Goal: Task Accomplishment & Management: Complete application form

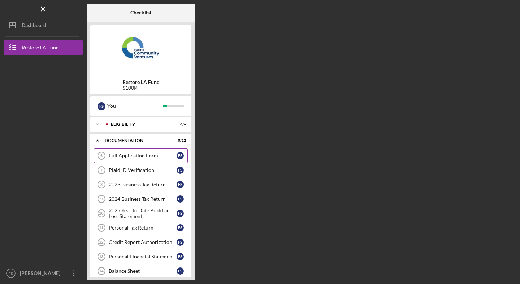
click at [150, 153] on div "Full Application Form" at bounding box center [143, 156] width 68 height 6
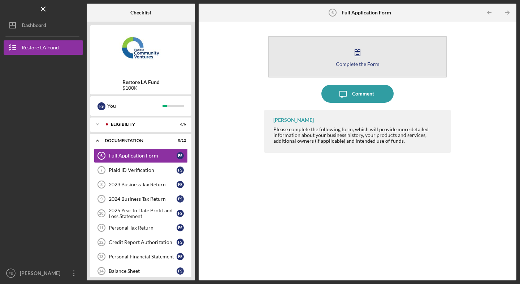
click at [362, 64] on div "Complete the Form" at bounding box center [358, 63] width 44 height 5
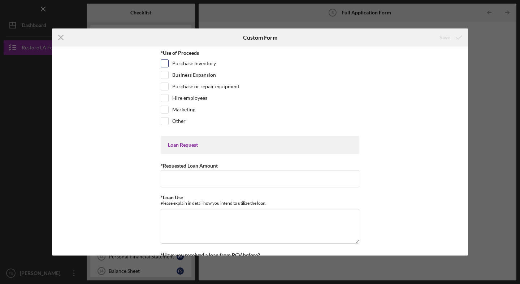
click at [162, 64] on input "Purchase Inventory" at bounding box center [164, 63] width 7 height 7
checkbox input "true"
click at [163, 96] on input "Hire employees" at bounding box center [164, 98] width 7 height 7
checkbox input "true"
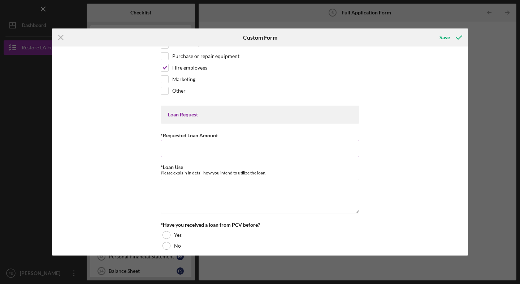
click at [193, 150] on input "*Requested Loan Amount" at bounding box center [260, 148] width 199 height 17
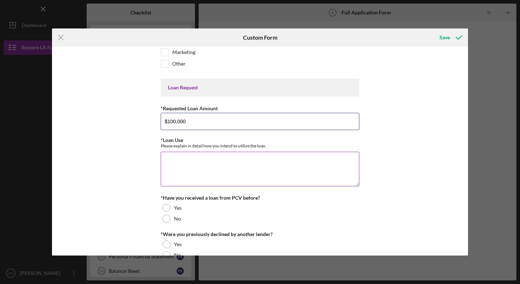
type input "$100,000"
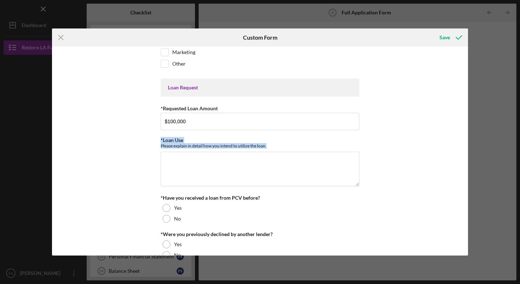
drag, startPoint x: 272, startPoint y: 145, endPoint x: 157, endPoint y: 141, distance: 114.5
click at [157, 141] on div "*Use of Proceeds Purchase Inventory Business Expansion Purchase or repair equip…" at bounding box center [260, 151] width 416 height 209
copy div "*Loan Use Please explain in detail how you intend to utilize the loan."
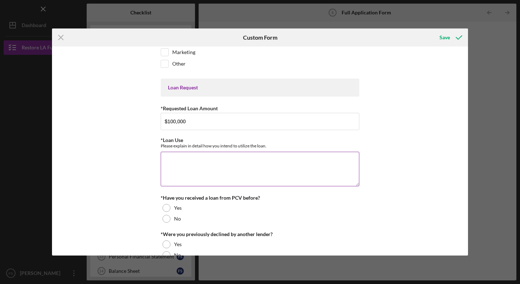
click at [210, 166] on textarea "*Loan Use" at bounding box center [260, 169] width 199 height 35
paste textarea "We intend to utilize the loan to deepen both our business growth and our social…"
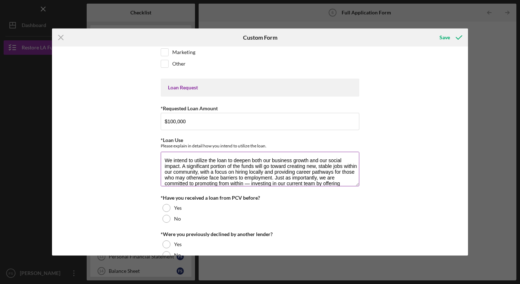
scroll to position [53, 0]
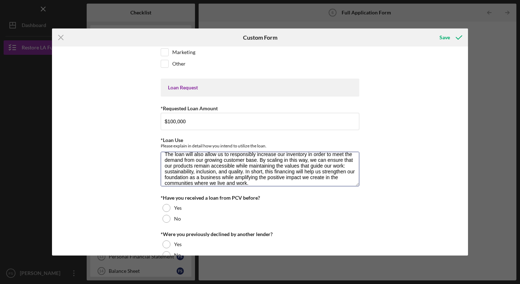
type textarea "We intend to utilize the loan to deepen both our business growth and our social…"
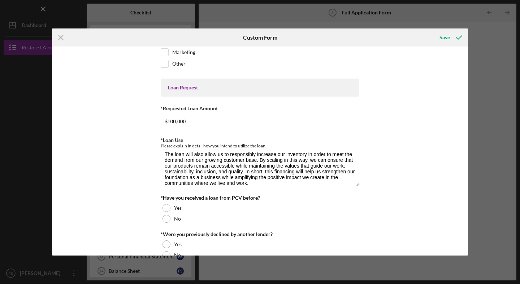
click at [394, 199] on div "*Use of Proceeds Purchase Inventory Business Expansion Purchase or repair equip…" at bounding box center [260, 151] width 416 height 209
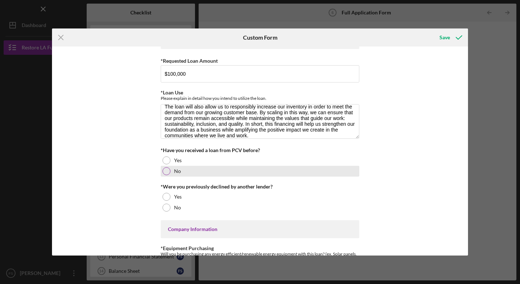
click at [165, 170] on div at bounding box center [166, 172] width 8 height 8
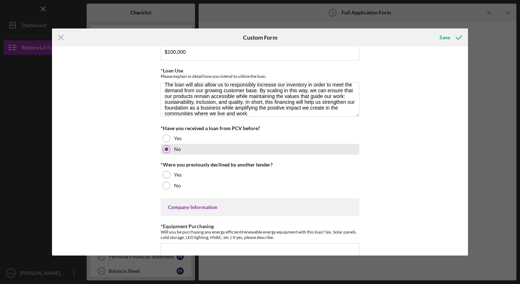
scroll to position [130, 0]
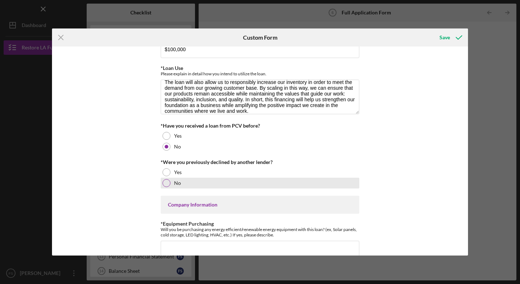
click at [165, 183] on div at bounding box center [166, 183] width 8 height 8
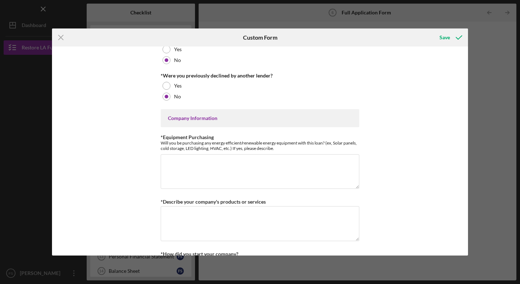
scroll to position [229, 0]
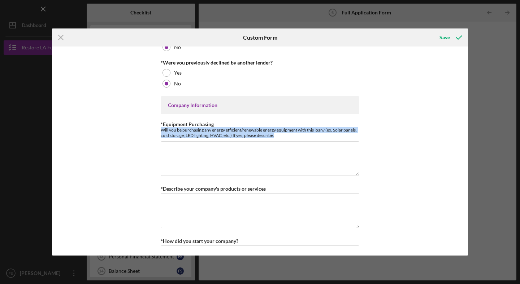
drag, startPoint x: 286, startPoint y: 135, endPoint x: 153, endPoint y: 130, distance: 132.9
click at [153, 130] on div "*Use of Proceeds Purchase Inventory Business Expansion Purchase or repair equip…" at bounding box center [260, 151] width 416 height 209
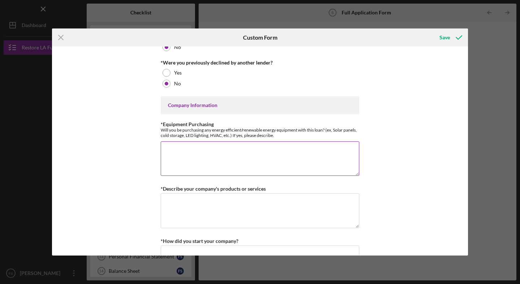
click at [194, 152] on textarea "*Equipment Purchasing" at bounding box center [260, 159] width 199 height 35
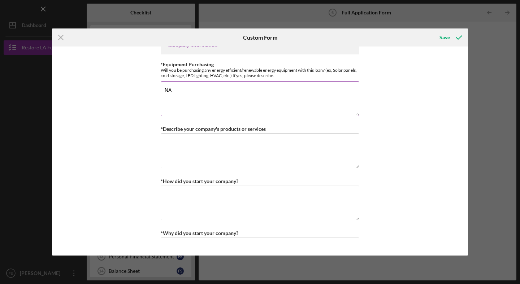
scroll to position [289, 0]
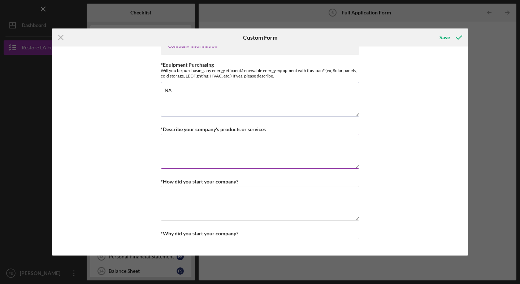
type textarea "NA"
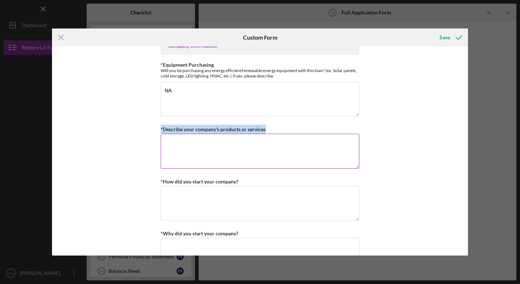
drag, startPoint x: 267, startPoint y: 129, endPoint x: 159, endPoint y: 131, distance: 108.0
click at [161, 131] on div "*Describe your company's products or services" at bounding box center [260, 129] width 199 height 9
copy label "*Describe your company's products or services"
click at [193, 150] on textarea "*Describe your company's products or services" at bounding box center [260, 151] width 199 height 35
paste textarea "[PERSON_NAME] Vitae creates small-batch, gourmet seasonings, infused sea salts,…"
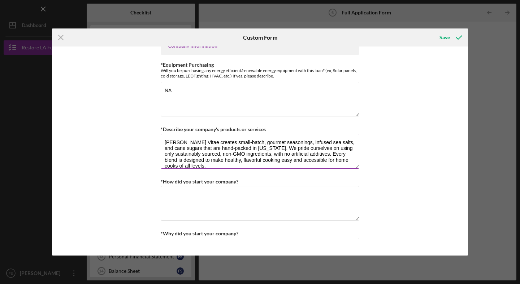
scroll to position [64, 0]
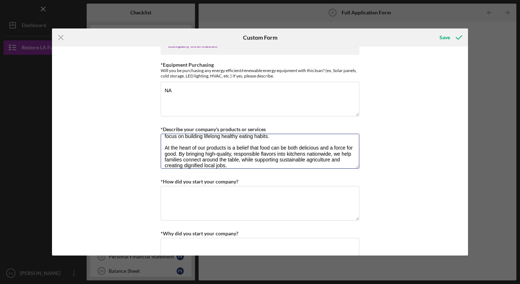
type textarea "[PERSON_NAME] Vitae creates small-batch, gourmet seasonings, infused sea salts,…"
click at [124, 183] on div "*Use of Proceeds Purchase Inventory Business Expansion Purchase or repair equip…" at bounding box center [260, 151] width 416 height 209
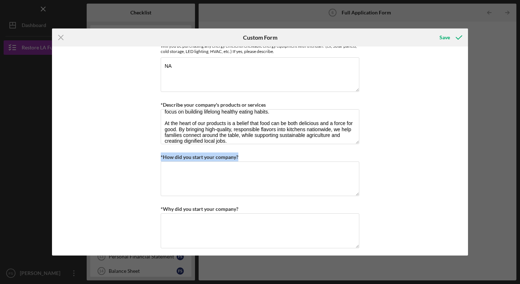
drag, startPoint x: 244, startPoint y: 155, endPoint x: 158, endPoint y: 156, distance: 85.9
click at [158, 156] on div "*Use of Proceeds Purchase Inventory Business Expansion Purchase or repair equip…" at bounding box center [260, 151] width 416 height 209
copy label "*How did you start your company?"
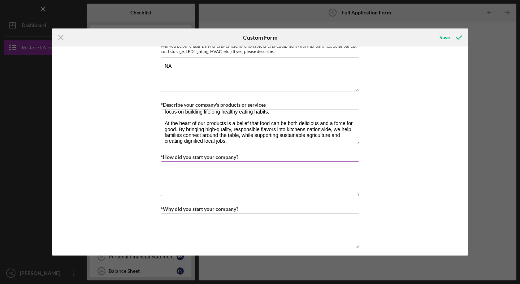
click at [192, 173] on textarea "*How did you start your company?" at bounding box center [260, 179] width 199 height 35
paste textarea "[PERSON_NAME] Vitae began at the [GEOGRAPHIC_DATA], where I started sharing sma…"
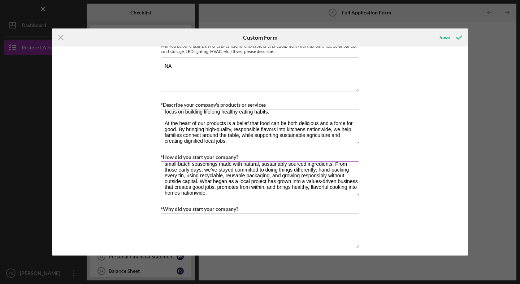
scroll to position [17, 0]
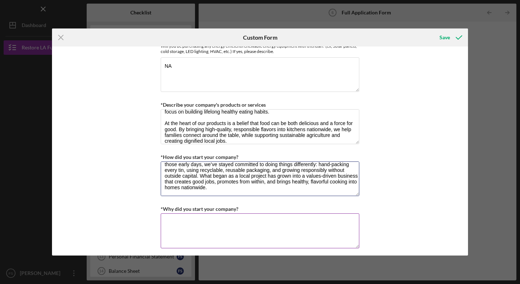
type textarea "[PERSON_NAME] Vitae began at the [GEOGRAPHIC_DATA], where I started sharing sma…"
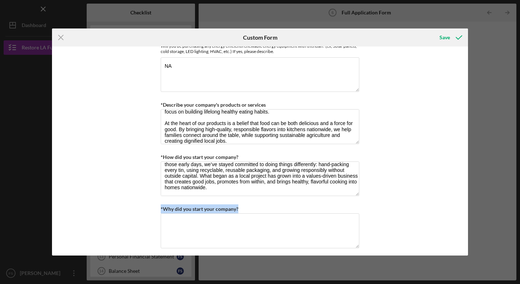
drag, startPoint x: 229, startPoint y: 207, endPoint x: 159, endPoint y: 206, distance: 69.3
click at [159, 206] on div "*Use of Proceeds Purchase Inventory Business Expansion Purchase or repair equip…" at bounding box center [260, 151] width 416 height 209
copy label "*Why did you start your company?"
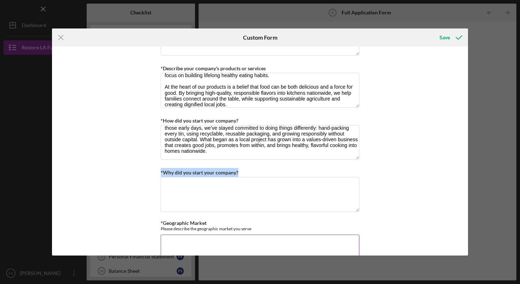
scroll to position [407, 0]
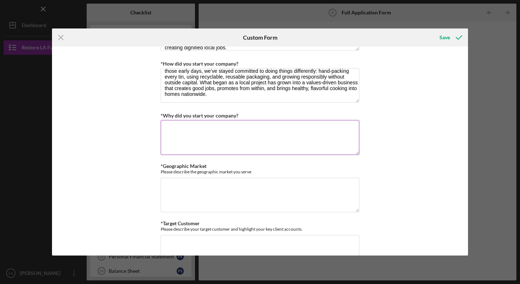
click at [185, 121] on textarea "*Why did you start your company?" at bounding box center [260, 137] width 199 height 35
paste textarea "I started [PERSON_NAME] Vitae because I believed that cooking at home should be…"
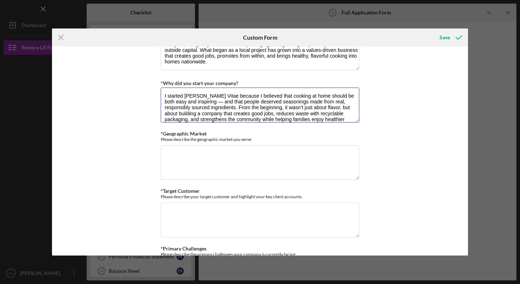
scroll to position [441, 0]
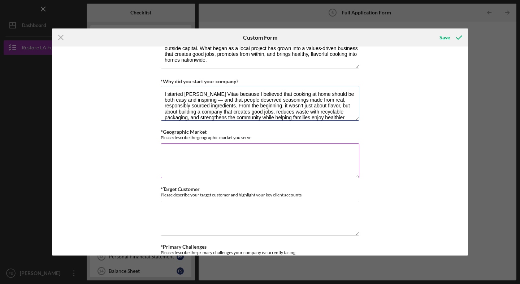
type textarea "I started [PERSON_NAME] Vitae because I believed that cooking at home should be…"
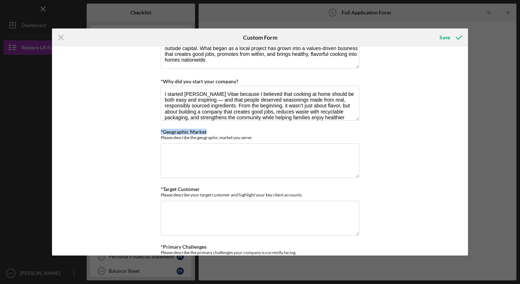
drag, startPoint x: 210, startPoint y: 130, endPoint x: 156, endPoint y: 130, distance: 53.8
click at [156, 130] on div "*Use of Proceeds Purchase Inventory Business Expansion Purchase or repair equip…" at bounding box center [260, 151] width 416 height 209
copy label "*Geographic Market"
drag, startPoint x: 255, startPoint y: 139, endPoint x: 151, endPoint y: 136, distance: 103.6
click at [151, 136] on div "*Use of Proceeds Purchase Inventory Business Expansion Purchase or repair equip…" at bounding box center [260, 151] width 416 height 209
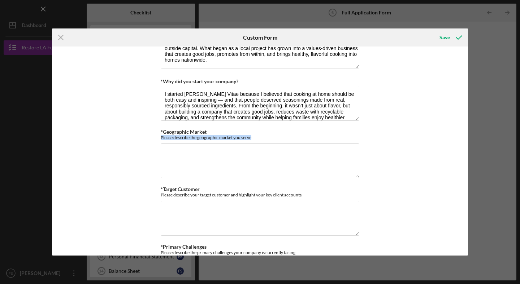
copy div "Please describe the geographic market you serve"
click at [193, 153] on textarea "*Geographic Market" at bounding box center [260, 161] width 199 height 35
paste textarea "[PERSON_NAME] Vitae serves customers nationwide, with our products available th…"
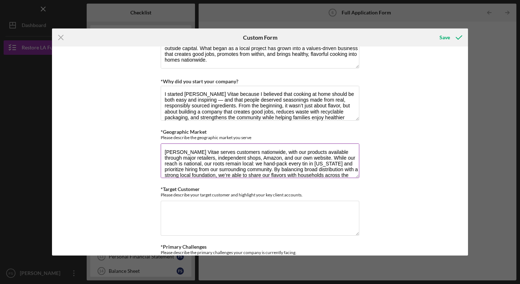
scroll to position [6, 0]
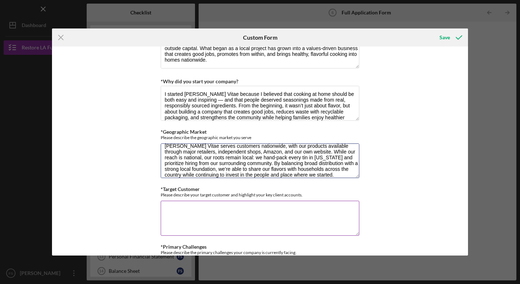
type textarea "[PERSON_NAME] Vitae serves customers nationwide, with our products available th…"
click at [242, 195] on div "Please describe your target customer and highlight your key client accounts." at bounding box center [260, 194] width 199 height 5
copy label "*Target Customer"
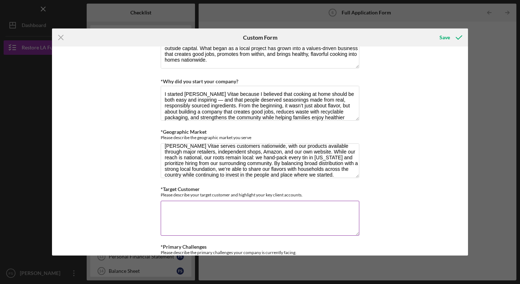
click at [193, 208] on textarea "*Target Customer" at bounding box center [260, 218] width 199 height 35
paste textarea "Our target customers are health- and quality-conscious home cooks who value nat…"
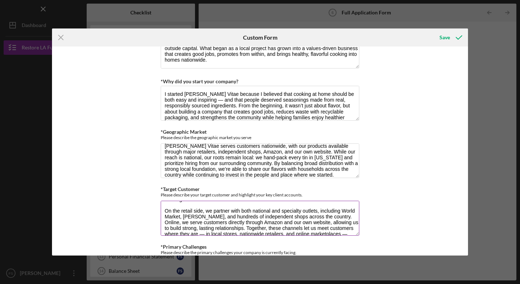
scroll to position [33, 0]
click at [188, 217] on textarea "Our target customers are health- and quality-conscious home cooks who value nat…" at bounding box center [260, 218] width 199 height 35
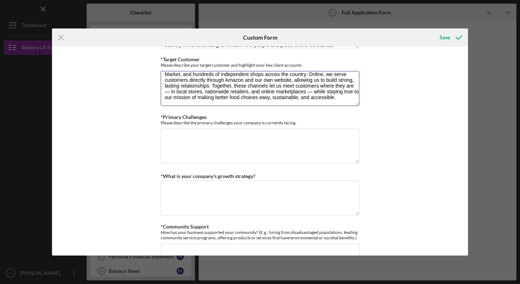
scroll to position [577, 0]
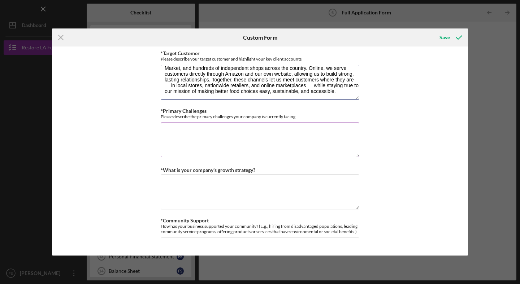
type textarea "Our target customers are health- and quality-conscious home cooks who value nat…"
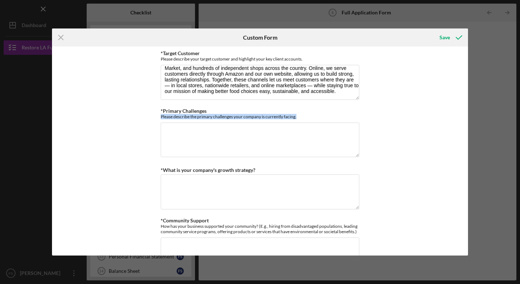
drag, startPoint x: 279, startPoint y: 116, endPoint x: 157, endPoint y: 117, distance: 121.7
click at [157, 117] on div "*Use of Proceeds Purchase Inventory Business Expansion Purchase or repair equip…" at bounding box center [260, 151] width 416 height 209
copy div "Please describe the primary challenges your company is currently facing."
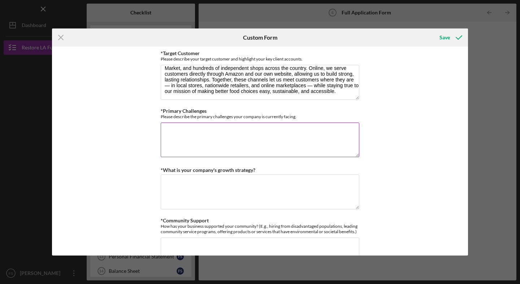
click at [186, 125] on textarea "*Primary Challenges" at bounding box center [260, 140] width 199 height 35
paste textarea "As a family-owned company, one of our greatest challenges is balancing the fina…"
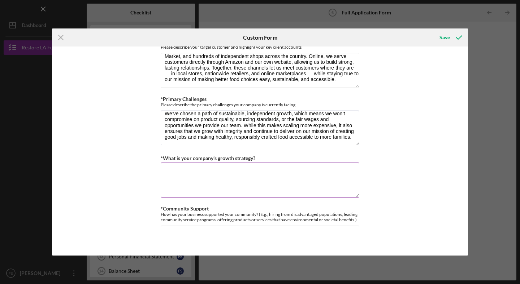
scroll to position [600, 0]
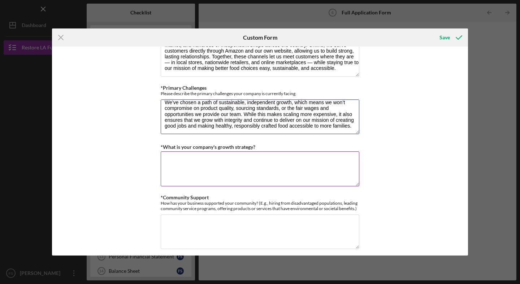
type textarea "As a family-owned company, one of our greatest challenges is balancing the fina…"
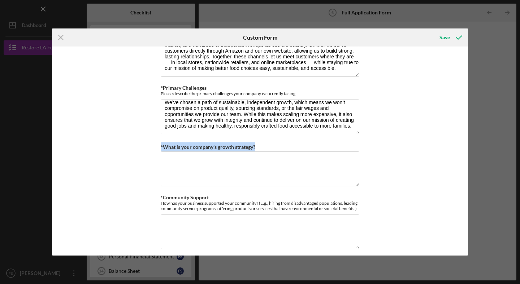
drag, startPoint x: 261, startPoint y: 147, endPoint x: 154, endPoint y: 145, distance: 107.2
click at [154, 145] on div "*Use of Proceeds Purchase Inventory Business Expansion Purchase or repair equip…" at bounding box center [260, 151] width 416 height 209
copy label "*What is your company's growth strategy?"
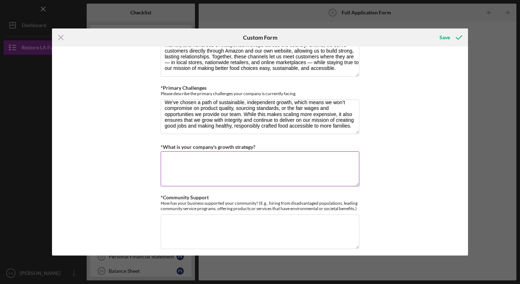
click at [201, 154] on textarea "*What is your company's growth strategy?" at bounding box center [260, 169] width 199 height 35
paste textarea "Our growth strategy is centered on scaling responsibly while staying true to ou…"
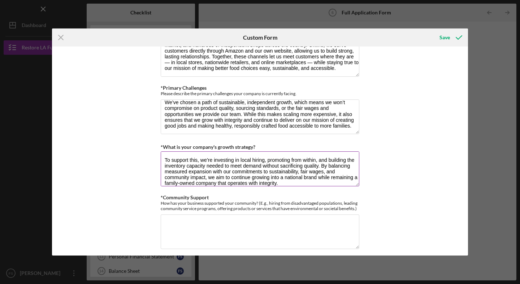
scroll to position [35, 0]
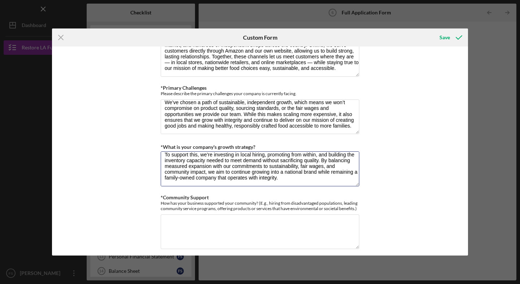
type textarea "Our growth strategy is centered on scaling responsibly while staying true to ou…"
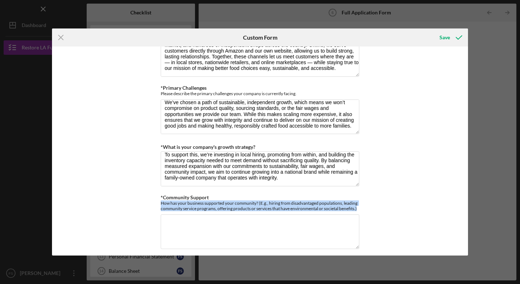
drag, startPoint x: 366, startPoint y: 208, endPoint x: 154, endPoint y: 202, distance: 212.3
click at [154, 202] on div "*Use of Proceeds Purchase Inventory Business Expansion Purchase or repair equip…" at bounding box center [260, 151] width 416 height 209
copy div "How has your business supported your community? (E.g., hiring from disadvantage…"
drag, startPoint x: 232, startPoint y: 29, endPoint x: 221, endPoint y: 27, distance: 11.4
click at [232, 29] on div "Custom Form" at bounding box center [260, 38] width 139 height 18
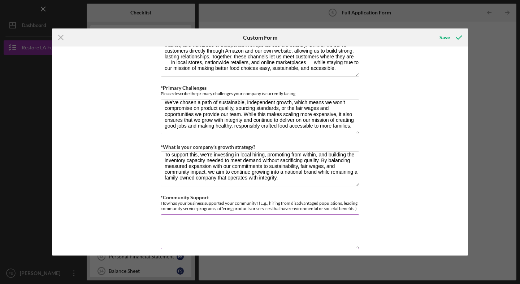
click at [210, 222] on textarea "*Community Support" at bounding box center [260, 232] width 199 height 35
paste textarea "From the start, we’ve worked to ensure [PERSON_NAME] creates value beyond our p…"
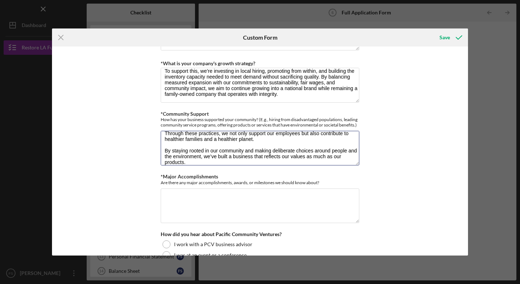
scroll to position [724, 0]
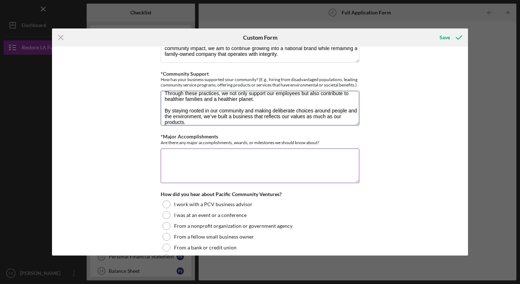
type textarea "From the start, we’ve worked to ensure [PERSON_NAME] creates value beyond our p…"
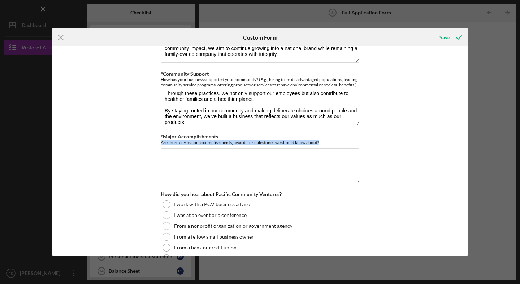
drag, startPoint x: 293, startPoint y: 141, endPoint x: 158, endPoint y: 139, distance: 135.0
click at [158, 139] on div "*Use of Proceeds Purchase Inventory Business Expansion Purchase or repair equip…" at bounding box center [260, 151] width 416 height 209
click at [207, 162] on textarea "*Major Accomplishments" at bounding box center [260, 166] width 199 height 35
paste textarea "One of our proudest recent milestones was having a [PERSON_NAME] Vitae product …"
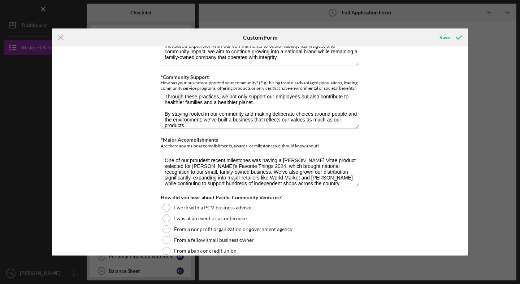
scroll to position [6, 0]
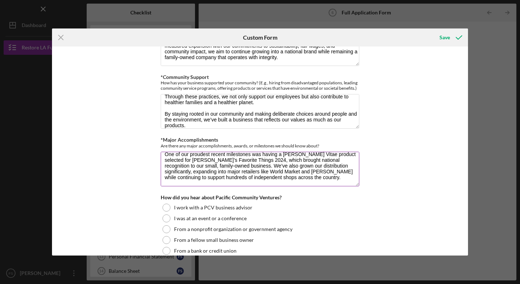
click at [238, 169] on textarea "One of our proudest recent milestones was having a [PERSON_NAME] Vitae product …" at bounding box center [260, 169] width 199 height 35
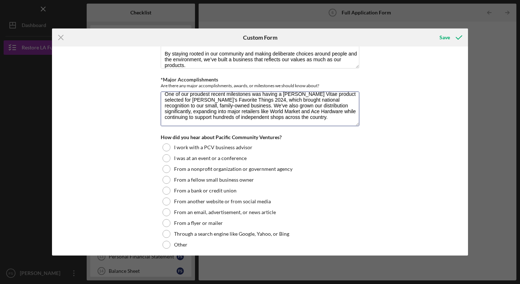
scroll to position [804, 0]
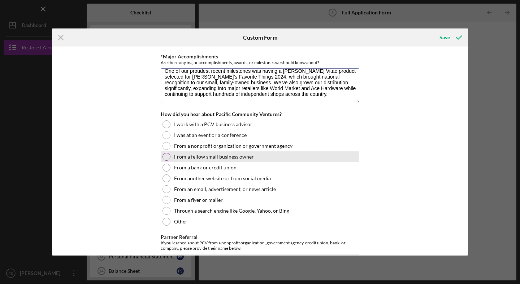
type textarea "One of our proudest recent milestones was having a [PERSON_NAME] Vitae product …"
click at [166, 154] on div at bounding box center [166, 157] width 8 height 8
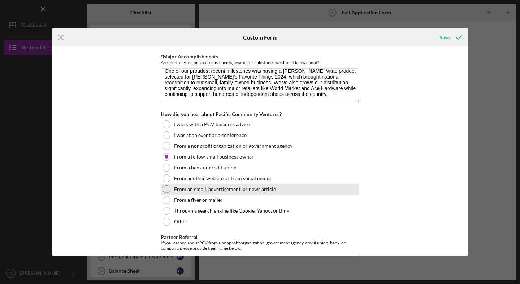
click at [165, 186] on div at bounding box center [166, 190] width 8 height 8
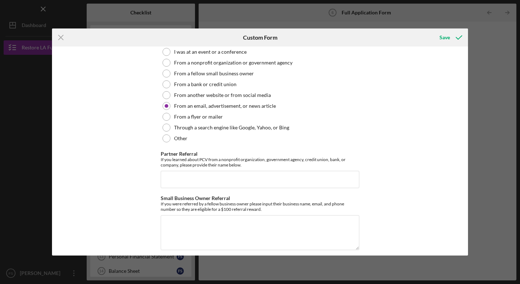
scroll to position [887, 0]
click at [205, 178] on input "Partner Referral" at bounding box center [260, 179] width 199 height 17
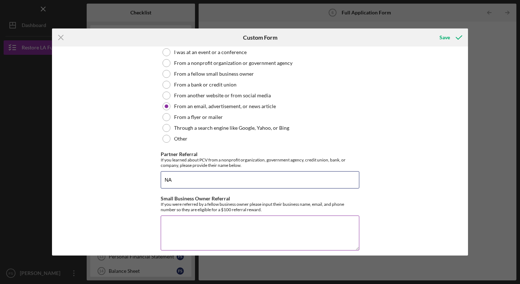
scroll to position [931, 0]
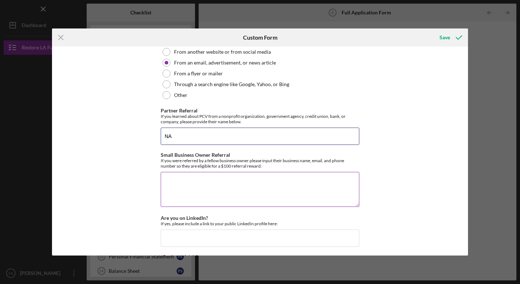
type input "NA"
click at [201, 180] on textarea "Small Business Owner Referral" at bounding box center [260, 189] width 199 height 35
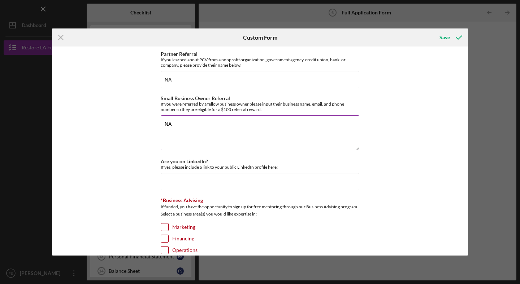
scroll to position [987, 0]
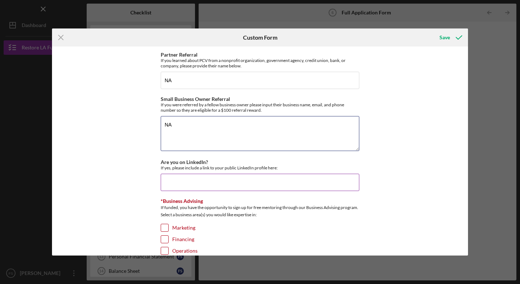
type textarea "NA"
click at [203, 177] on input "Are you on LinkedIn?" at bounding box center [260, 182] width 199 height 17
paste input "[URL][DOMAIN_NAME][PERSON_NAME]"
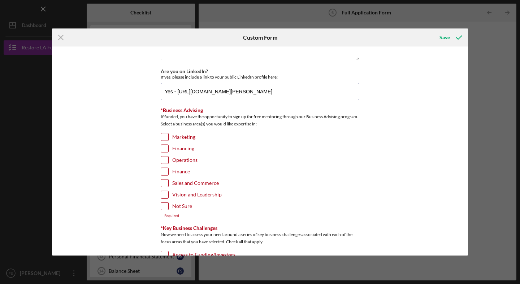
scroll to position [1093, 0]
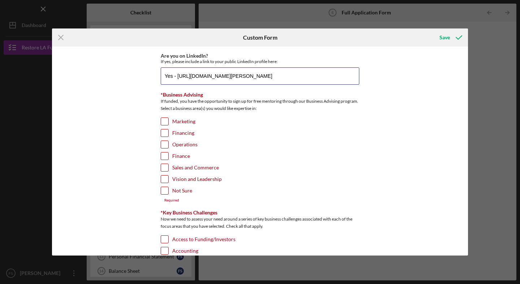
type input "Yes - [URL][DOMAIN_NAME][PERSON_NAME]"
click at [163, 130] on input "Financing" at bounding box center [164, 133] width 7 height 7
checkbox input "true"
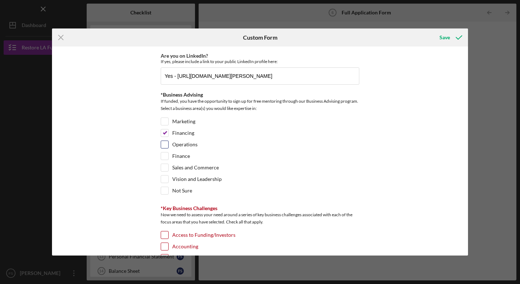
click at [164, 143] on input "Operations" at bounding box center [164, 144] width 7 height 7
checkbox input "true"
click at [162, 155] on input "Finance" at bounding box center [164, 156] width 7 height 7
checkbox input "true"
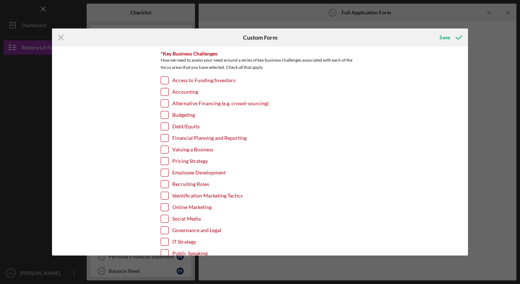
scroll to position [1249, 0]
click at [164, 126] on input "Debt/Equity" at bounding box center [164, 126] width 7 height 7
checkbox input "true"
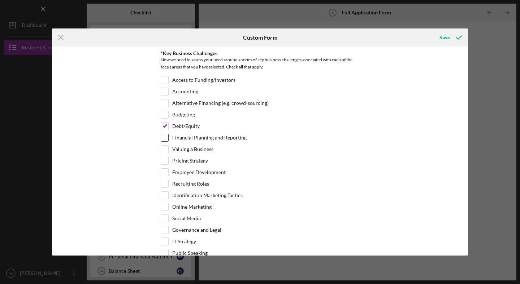
click at [164, 135] on input "Financial Planning and Reporting" at bounding box center [164, 137] width 7 height 7
checkbox input "true"
click at [165, 159] on input "Pricing Strategy" at bounding box center [164, 160] width 7 height 7
checkbox input "true"
click at [165, 174] on div "Employee Development" at bounding box center [260, 175] width 199 height 12
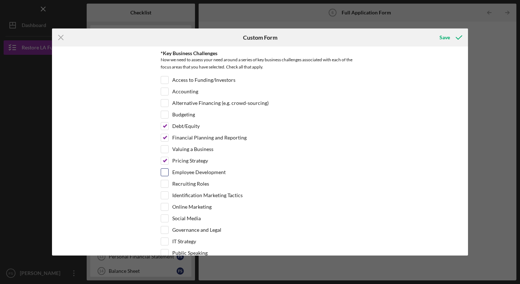
click at [161, 171] on input "Employee Development" at bounding box center [164, 172] width 7 height 7
checkbox input "true"
click at [163, 181] on input "Recruiting Roles" at bounding box center [164, 184] width 7 height 7
checkbox input "true"
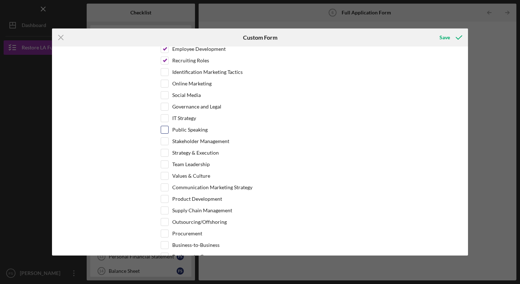
scroll to position [1372, 0]
click at [165, 139] on input "Stakeholder Management" at bounding box center [164, 141] width 7 height 7
checkbox input "true"
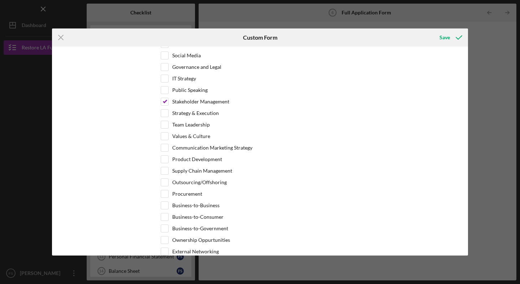
scroll to position [1413, 0]
click at [163, 123] on input "Team Leadership" at bounding box center [164, 124] width 7 height 7
checkbox input "true"
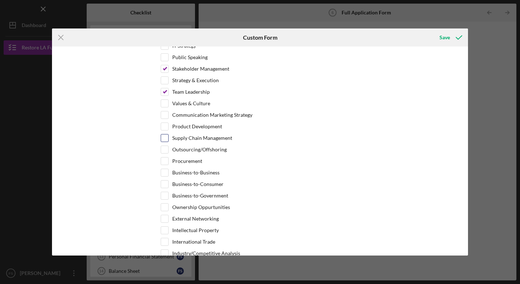
scroll to position [1457, 0]
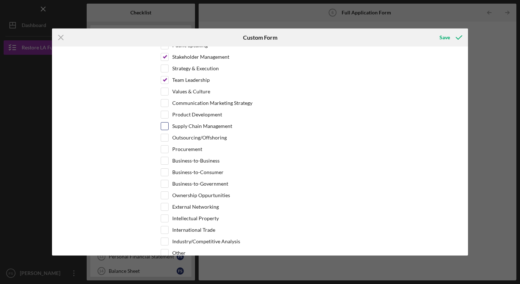
click at [165, 124] on input "Supply Chain Management" at bounding box center [164, 126] width 7 height 7
checkbox input "true"
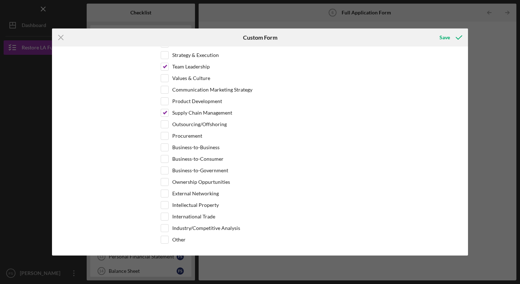
scroll to position [1470, 0]
click at [163, 135] on input "Procurement" at bounding box center [164, 135] width 7 height 7
checkbox input "true"
click at [164, 202] on input "Intellectual Property" at bounding box center [164, 204] width 7 height 7
checkbox input "true"
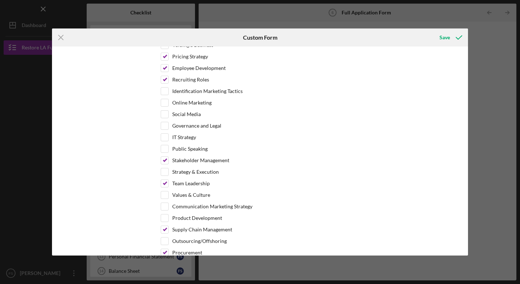
scroll to position [1179, 0]
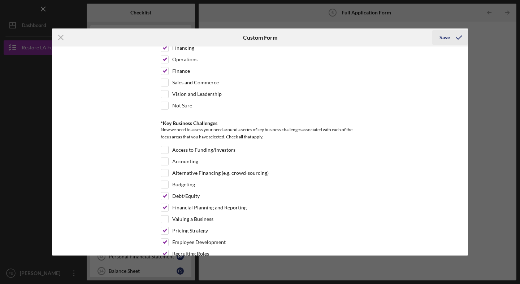
click at [444, 36] on div "Save" at bounding box center [444, 37] width 10 height 14
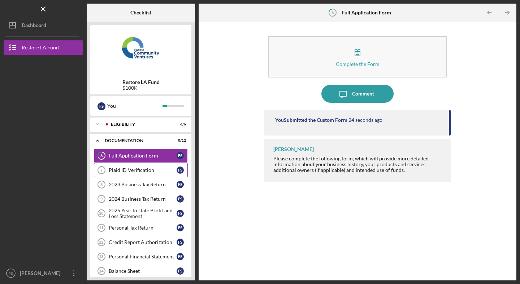
click at [140, 170] on div "Plaid ID Verification" at bounding box center [143, 171] width 68 height 6
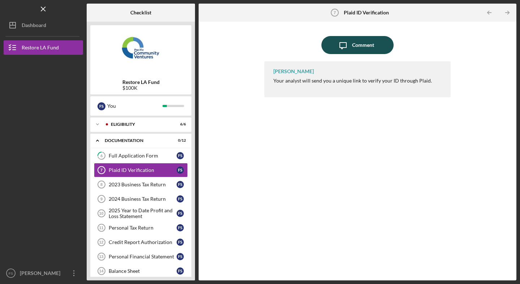
click at [364, 45] on div "Comment" at bounding box center [363, 45] width 22 height 18
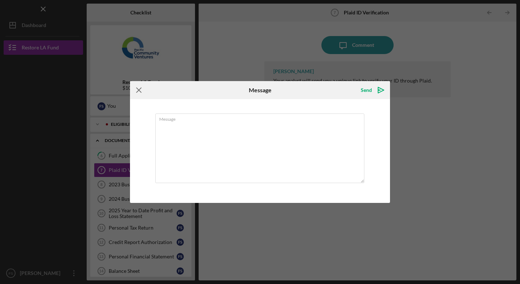
click at [139, 89] on g at bounding box center [138, 90] width 5 height 5
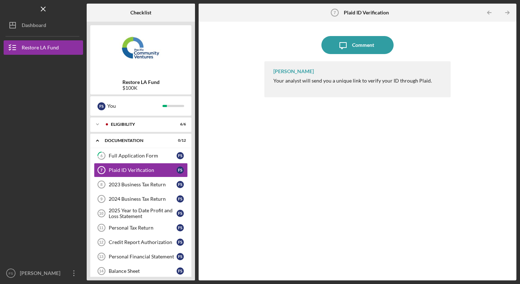
drag, startPoint x: 320, startPoint y: 71, endPoint x: 270, endPoint y: 73, distance: 50.2
click at [270, 73] on div "[PERSON_NAME] Your analyst will send you a unique link to verify your ID throug…" at bounding box center [357, 79] width 186 height 36
click at [154, 183] on div "2023 Business Tax Return" at bounding box center [143, 185] width 68 height 6
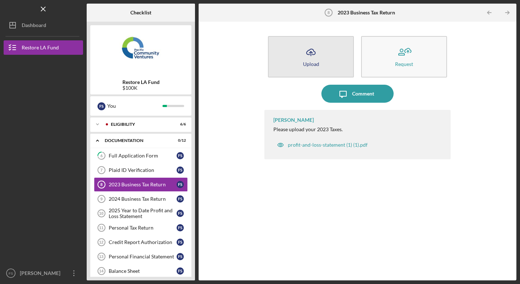
click at [315, 57] on icon "Icon/Upload" at bounding box center [311, 52] width 18 height 18
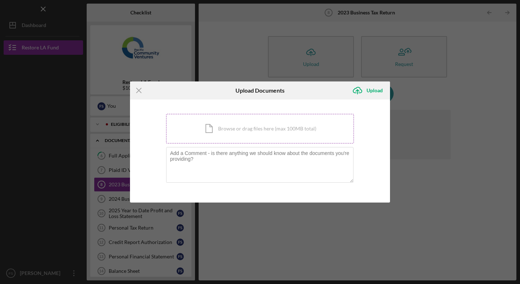
click at [221, 127] on div "Icon/Document Browse or drag files here (max 100MB total) Tap to choose files o…" at bounding box center [260, 129] width 188 height 30
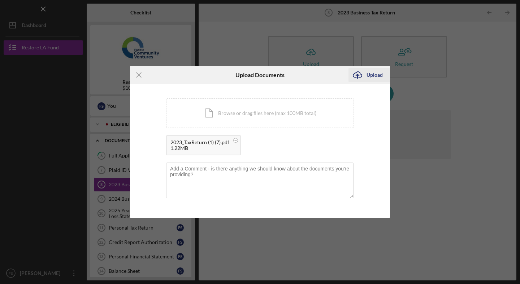
click at [368, 73] on div "Upload" at bounding box center [374, 75] width 16 height 14
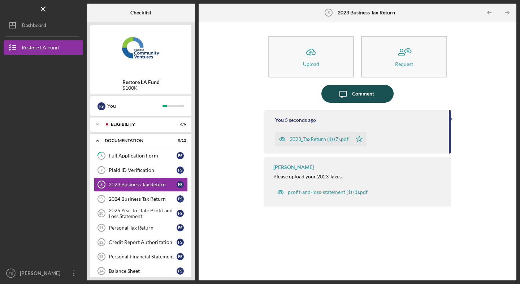
click at [353, 95] on div "Comment" at bounding box center [363, 94] width 22 height 18
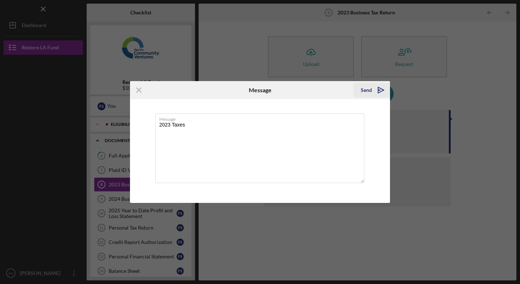
type textarea "2023 Taxes"
click at [363, 86] on div "Send" at bounding box center [366, 90] width 11 height 14
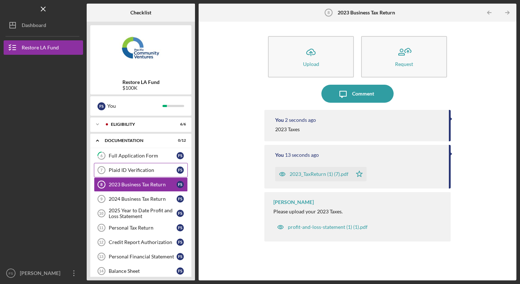
click at [148, 170] on div "Plaid ID Verification" at bounding box center [143, 171] width 68 height 6
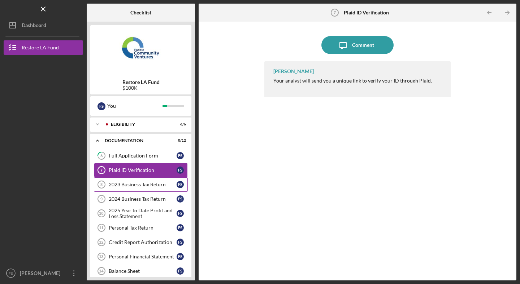
click at [147, 181] on link "2023 Business Tax Return 8 2023 Business Tax Return F S" at bounding box center [141, 185] width 94 height 14
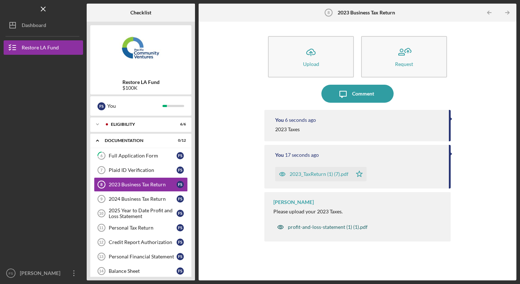
click at [309, 228] on div "profit-and-loss-statement (1) (1).pdf" at bounding box center [328, 228] width 80 height 6
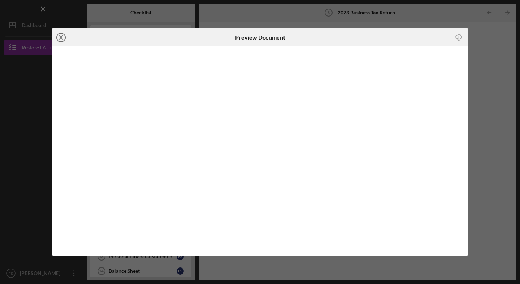
click at [59, 42] on icon "Icon/Close" at bounding box center [61, 38] width 18 height 18
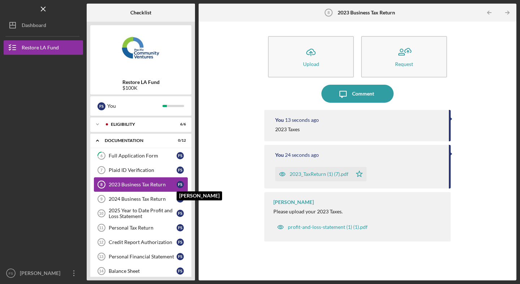
scroll to position [26, 0]
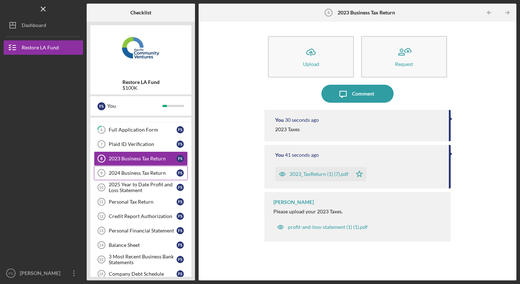
click at [123, 173] on div "2024 Business Tax Return" at bounding box center [143, 173] width 68 height 6
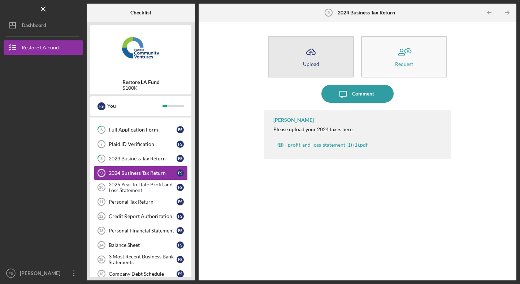
click at [312, 64] on div "Upload" at bounding box center [311, 63] width 16 height 5
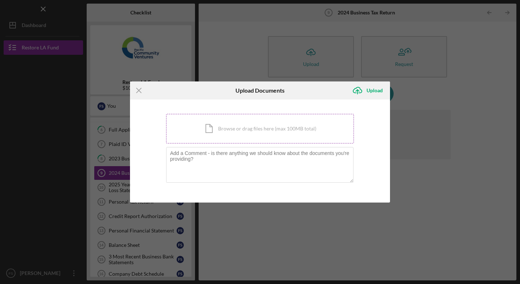
click at [216, 129] on div "Icon/Document Browse or drag files here (max 100MB total) Tap to choose files o…" at bounding box center [260, 129] width 188 height 30
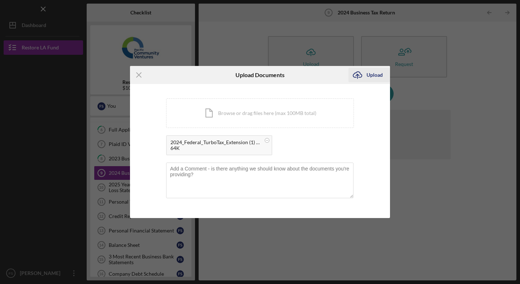
click at [375, 76] on div "Upload" at bounding box center [374, 75] width 16 height 14
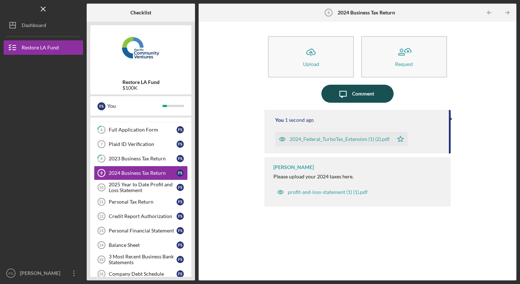
click at [371, 93] on div "Comment" at bounding box center [363, 94] width 22 height 18
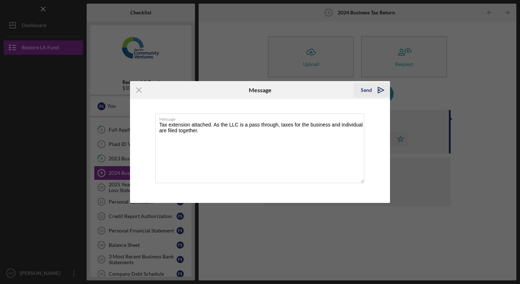
type textarea "Tax extension attached. As the LLC is a pass through, taxes for the business an…"
click at [364, 92] on div "Send" at bounding box center [366, 90] width 11 height 14
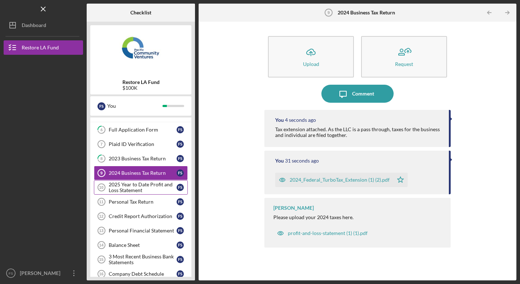
click at [142, 186] on div "2025 Year to Date Profit and Loss Statement" at bounding box center [143, 188] width 68 height 12
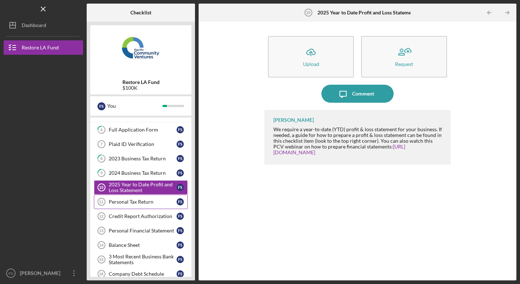
click at [142, 201] on div "Personal Tax Return" at bounding box center [143, 202] width 68 height 6
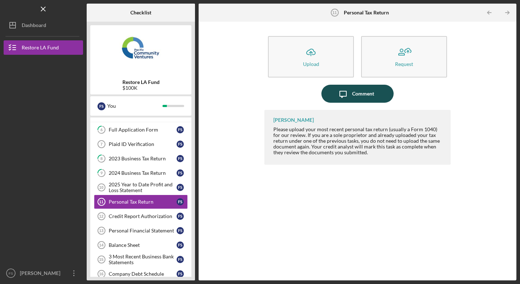
click at [374, 91] on button "Icon/Message Comment" at bounding box center [357, 94] width 72 height 18
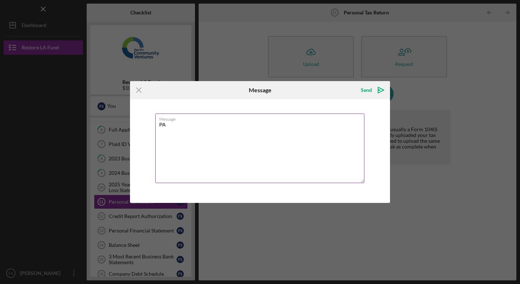
type textarea "P"
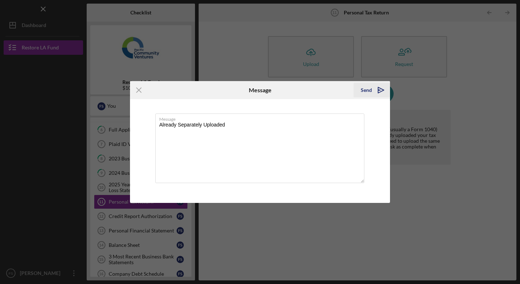
type textarea "Already Separately Uploaded"
click at [363, 87] on div "Send" at bounding box center [366, 90] width 11 height 14
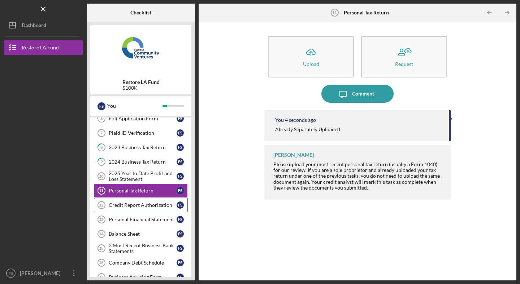
scroll to position [37, 0]
click at [147, 205] on div "Credit Report Authorization" at bounding box center [143, 206] width 68 height 6
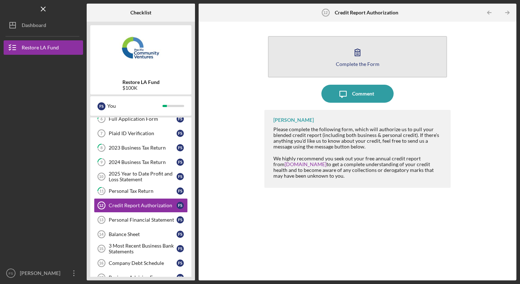
click at [357, 64] on div "Complete the Form" at bounding box center [358, 63] width 44 height 5
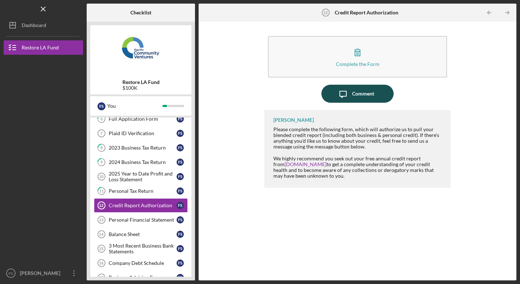
click at [350, 93] on icon "Icon/Message" at bounding box center [343, 94] width 18 height 18
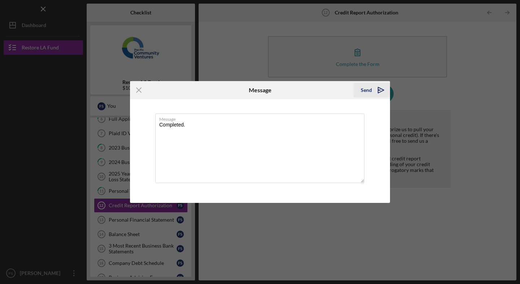
type textarea "Completed."
click at [365, 89] on div "Send" at bounding box center [366, 90] width 11 height 14
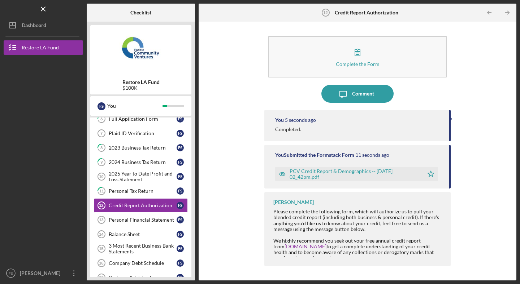
click at [233, 178] on div "Complete the Form Form Icon/Message Comment You 5 seconds ago Completed. You Su…" at bounding box center [357, 151] width 310 height 252
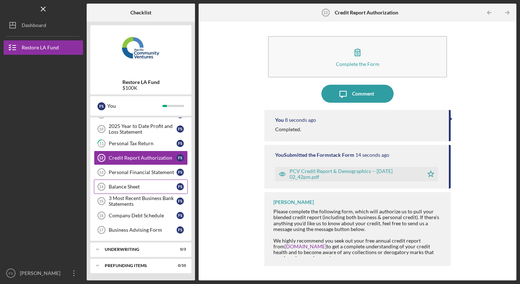
scroll to position [84, 0]
click at [144, 172] on div "Personal Financial Statement" at bounding box center [143, 173] width 68 height 6
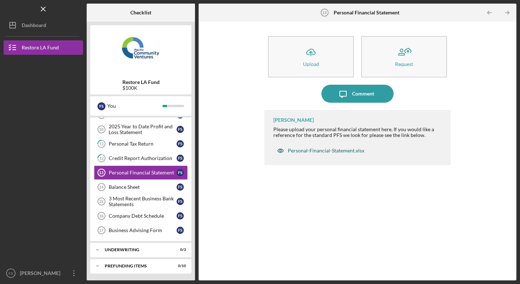
click at [330, 151] on div "Personal-Financial-Statement.xlsx" at bounding box center [326, 151] width 77 height 6
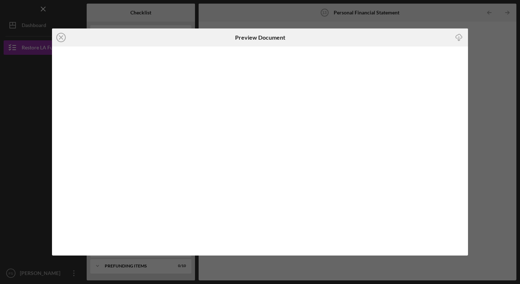
click at [457, 35] on icon "Icon/Download" at bounding box center [459, 37] width 16 height 16
click at [63, 40] on icon "Icon/Close" at bounding box center [61, 38] width 18 height 18
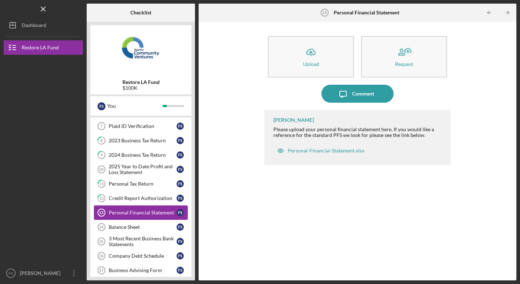
scroll to position [45, 0]
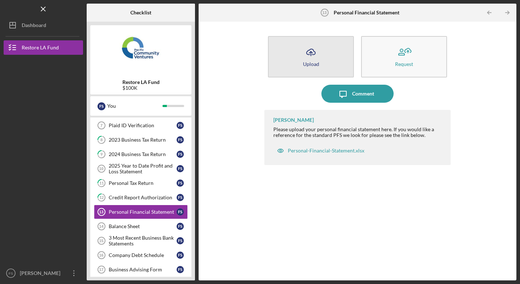
click at [319, 71] on button "Icon/Upload Upload" at bounding box center [311, 57] width 86 height 42
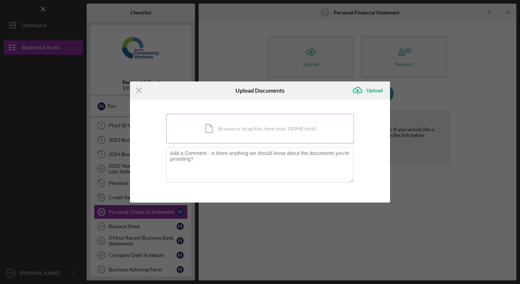
click at [213, 130] on div "Icon/Document Browse or drag files here (max 100MB total) Tap to choose files o…" at bounding box center [260, 129] width 188 height 30
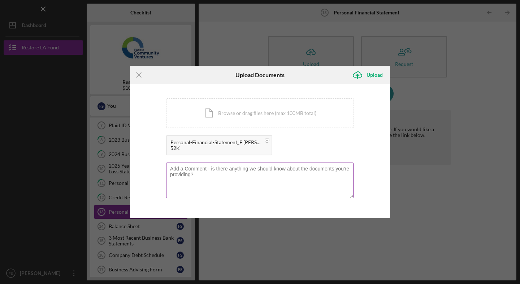
click at [222, 175] on textarea at bounding box center [259, 180] width 187 height 35
type textarea "Completed"
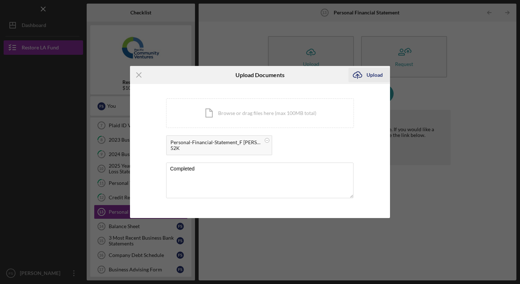
click at [370, 77] on div "Upload" at bounding box center [374, 75] width 16 height 14
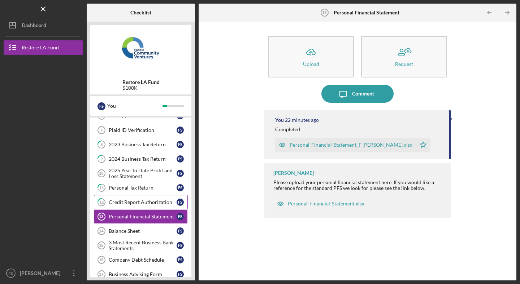
scroll to position [41, 0]
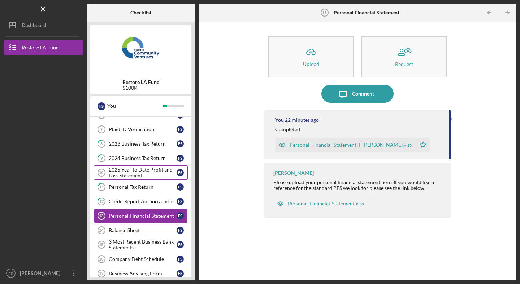
click at [132, 168] on div "2025 Year to Date Profit and Loss Statement" at bounding box center [143, 173] width 68 height 12
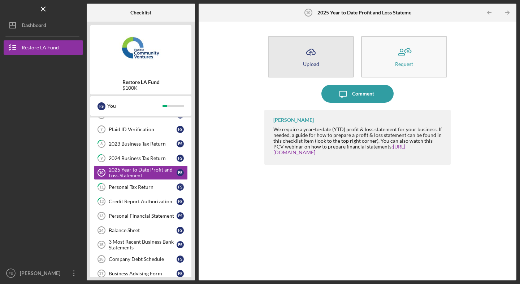
click at [308, 54] on icon "button" at bounding box center [310, 51] width 9 height 5
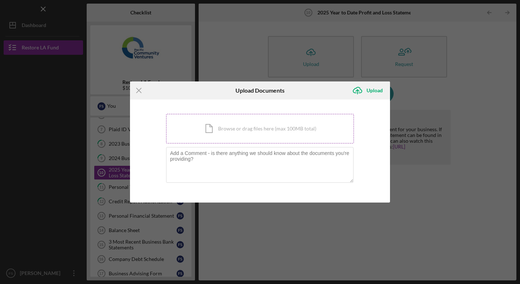
click at [231, 127] on div "Icon/Document Browse or drag files here (max 100MB total) Tap to choose files o…" at bounding box center [260, 129] width 188 height 30
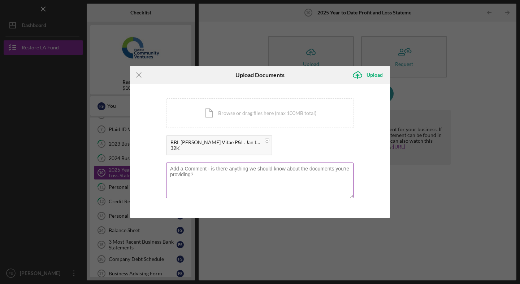
click at [227, 170] on textarea at bounding box center [259, 180] width 187 height 35
type textarea "Through to May. I'll have to August in about a week."
click at [374, 73] on div "Upload" at bounding box center [374, 75] width 16 height 14
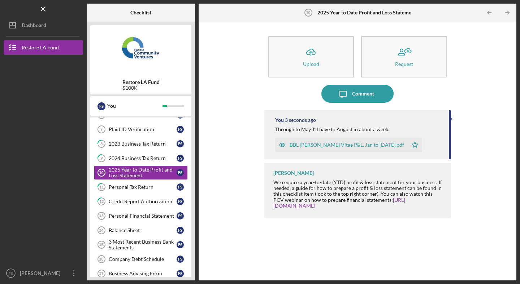
click at [217, 195] on div "Icon/Upload Upload Request Icon/Message Comment You 3 seconds ago Through to Ma…" at bounding box center [357, 151] width 310 height 252
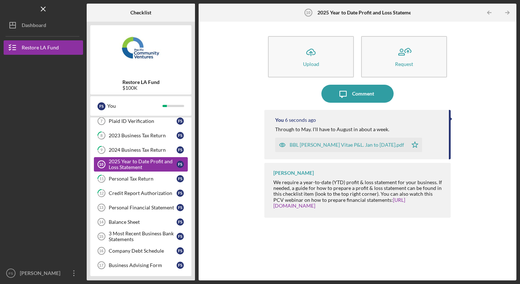
scroll to position [67, 0]
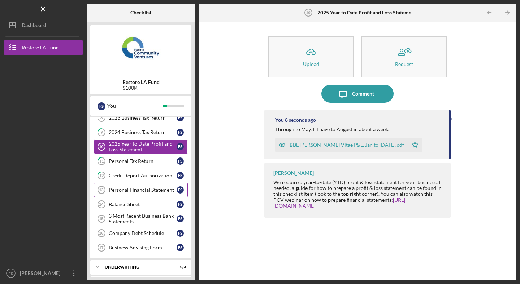
click at [155, 190] on div "Personal Financial Statement" at bounding box center [143, 190] width 68 height 6
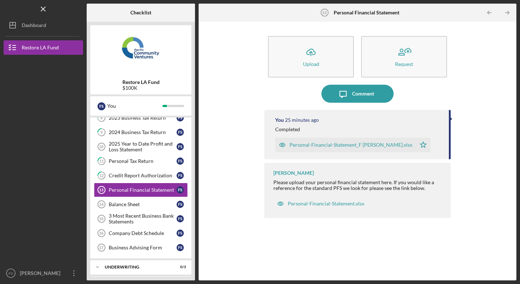
click at [221, 197] on div "Icon/Upload Upload Request Icon/Message Comment You 25 minutes ago Completed Pe…" at bounding box center [357, 151] width 310 height 252
click at [129, 201] on link "Balance Sheet 14 Balance Sheet F S" at bounding box center [141, 204] width 94 height 14
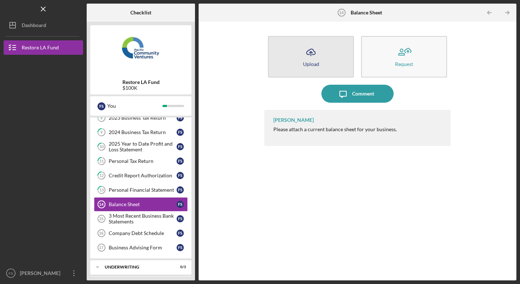
click at [305, 60] on icon "Icon/Upload" at bounding box center [311, 52] width 18 height 18
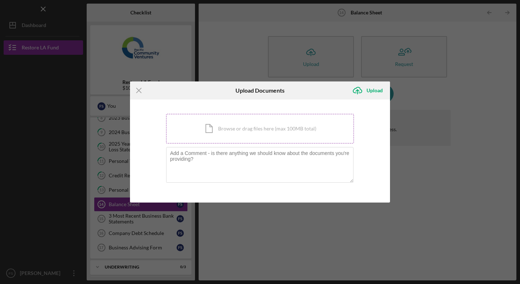
click at [256, 130] on div "Icon/Document Browse or drag files here (max 100MB total) Tap to choose files o…" at bounding box center [260, 129] width 188 height 30
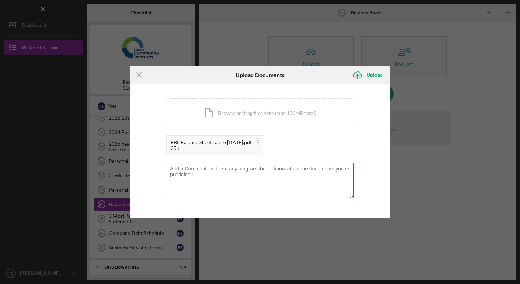
click at [205, 172] on textarea at bounding box center [259, 180] width 187 height 35
drag, startPoint x: 325, startPoint y: 169, endPoint x: 156, endPoint y: 165, distance: 169.4
click at [156, 165] on div "You're uploading documents related to Balance Sheet . Icon/Document Browse or d…" at bounding box center [260, 151] width 260 height 134
type textarea "Through to End of May. I'll have through to August in about a week."
click at [371, 75] on div "Upload" at bounding box center [374, 75] width 16 height 14
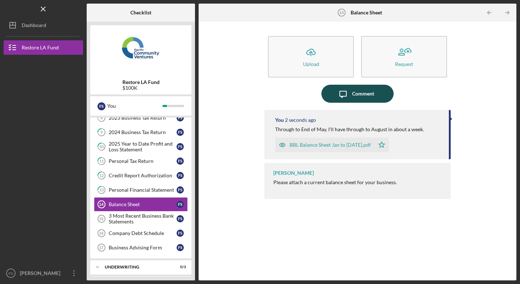
click at [369, 99] on div "Comment" at bounding box center [363, 94] width 22 height 18
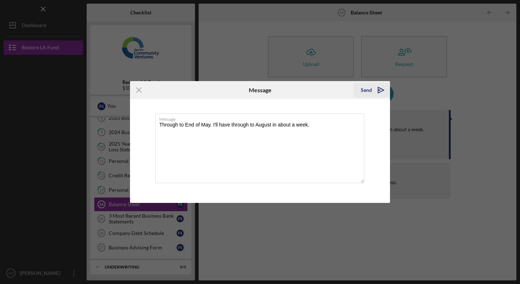
type textarea "Through to End of May. I'll have through to August in about a week."
click at [368, 88] on div "Send" at bounding box center [366, 90] width 11 height 14
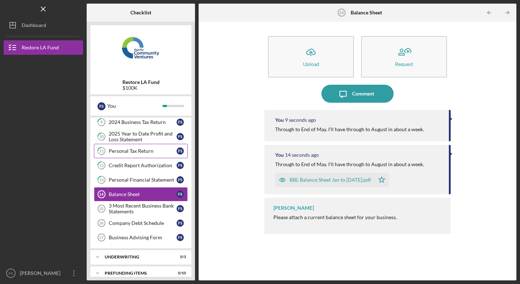
scroll to position [78, 0]
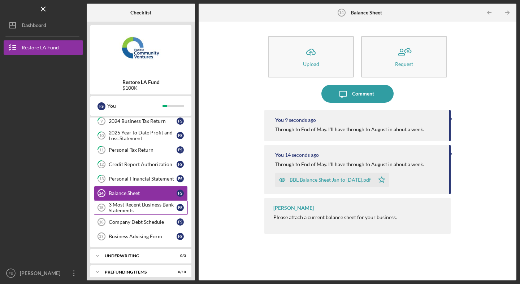
click at [135, 207] on div "3 Most Recent Business Bank Statements" at bounding box center [143, 208] width 68 height 12
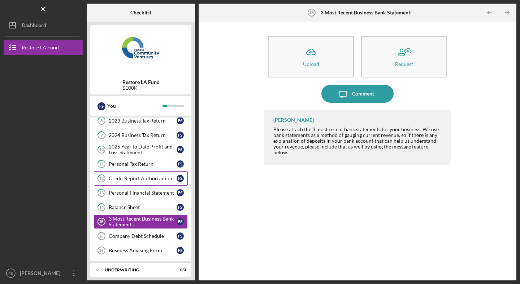
scroll to position [66, 0]
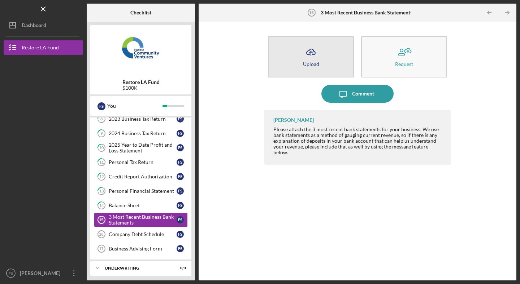
click at [316, 52] on icon "Icon/Upload" at bounding box center [311, 52] width 18 height 18
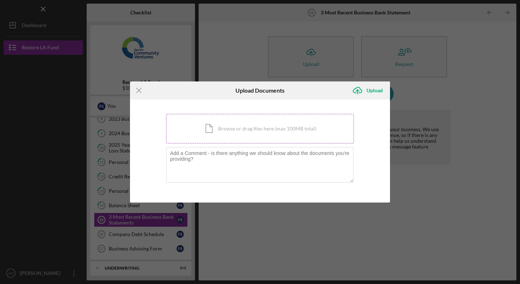
click at [253, 121] on div "Icon/Document Browse or drag files here (max 100MB total) Tap to choose files o…" at bounding box center [260, 129] width 188 height 30
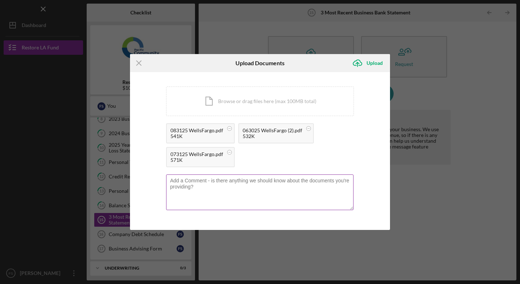
click at [218, 183] on textarea at bounding box center [259, 192] width 187 height 35
type textarea "Uploaded."
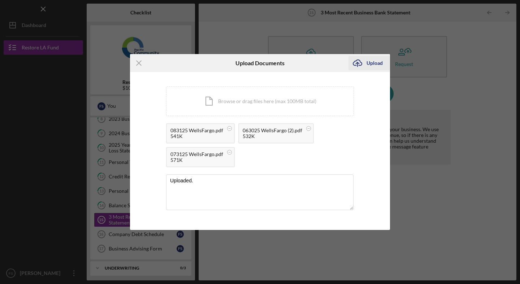
click at [372, 59] on div "Upload" at bounding box center [374, 63] width 16 height 14
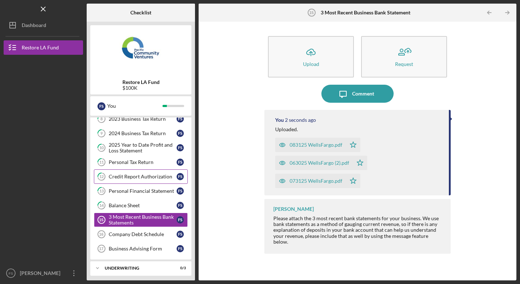
scroll to position [70, 0]
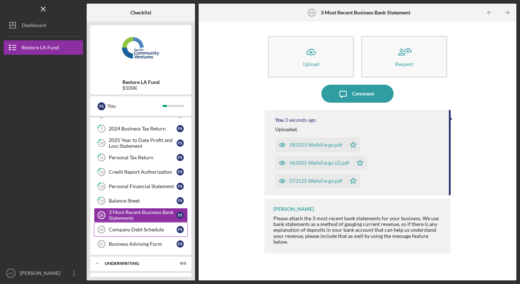
click at [141, 231] on div "Company Debt Schedule" at bounding box center [143, 230] width 68 height 6
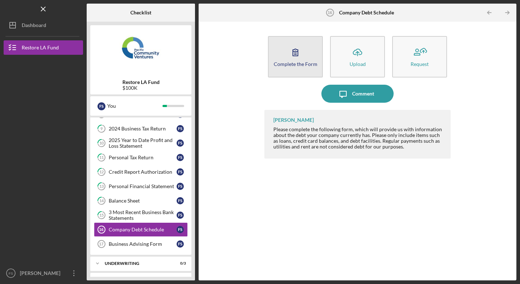
click at [293, 55] on icon "button" at bounding box center [295, 52] width 18 height 18
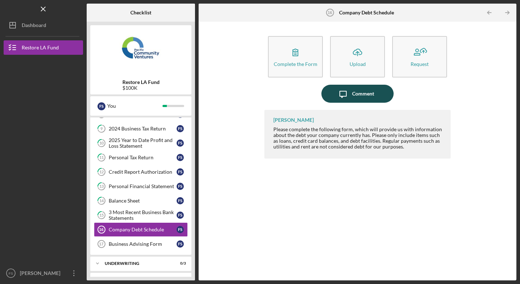
click at [369, 94] on div "Comment" at bounding box center [363, 94] width 22 height 18
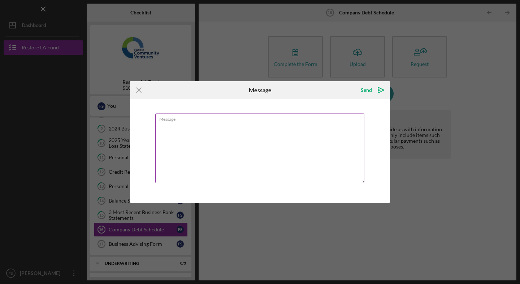
click at [244, 134] on textarea "Message" at bounding box center [259, 149] width 209 height 70
type textarea "C"
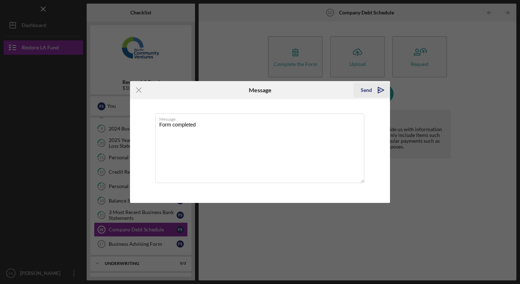
type textarea "Form completed"
click at [375, 89] on icon "Icon/icon-invite-send" at bounding box center [381, 90] width 18 height 18
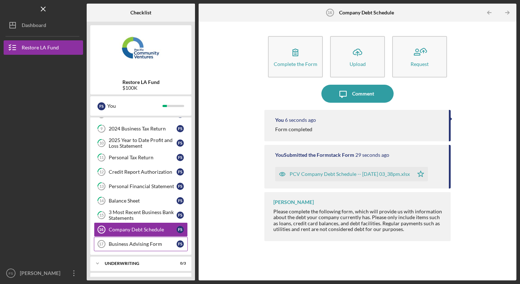
click at [142, 244] on div "Business Advising Form" at bounding box center [143, 245] width 68 height 6
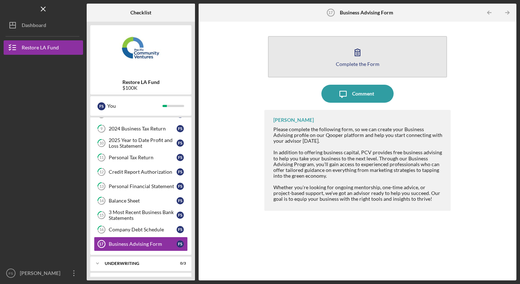
click at [363, 63] on div "Complete the Form" at bounding box center [358, 63] width 44 height 5
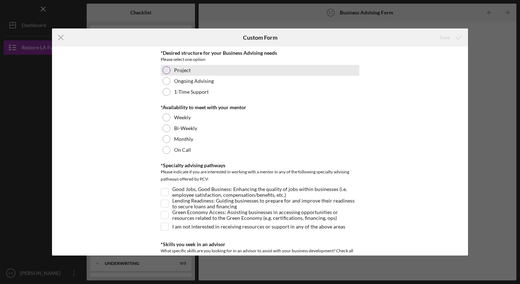
click at [168, 70] on div at bounding box center [166, 70] width 8 height 8
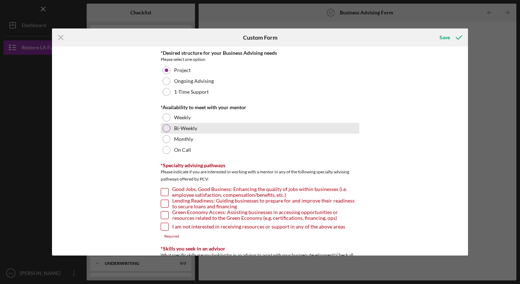
click at [164, 129] on div at bounding box center [166, 129] width 8 height 8
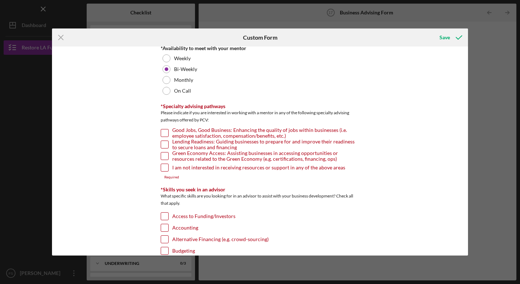
scroll to position [60, 0]
click at [164, 131] on input "Good Jobs, Good Business: Enhancing the quality of jobs within businesses (i.e.…" at bounding box center [164, 132] width 7 height 7
checkbox input "true"
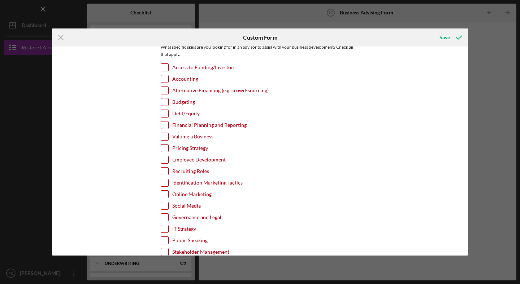
scroll to position [204, 0]
click at [164, 116] on input "Debt/Equity" at bounding box center [164, 113] width 7 height 7
checkbox input "true"
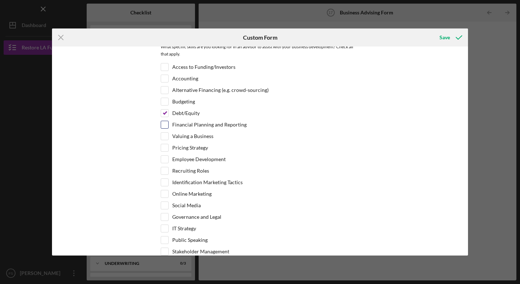
click at [164, 123] on input "Financial Planning and Reporting" at bounding box center [164, 124] width 7 height 7
checkbox input "true"
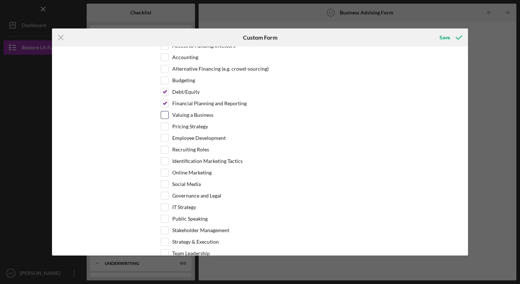
click at [165, 114] on input "Valuing a Business" at bounding box center [164, 115] width 7 height 7
checkbox input "true"
click at [163, 129] on input "Pricing Strategy" at bounding box center [164, 126] width 7 height 7
checkbox input "true"
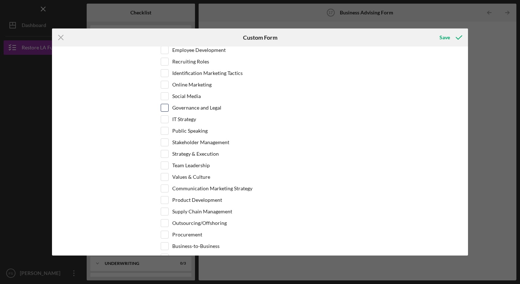
scroll to position [314, 0]
click at [166, 143] on input "Stakeholder Management" at bounding box center [164, 142] width 7 height 7
checkbox input "true"
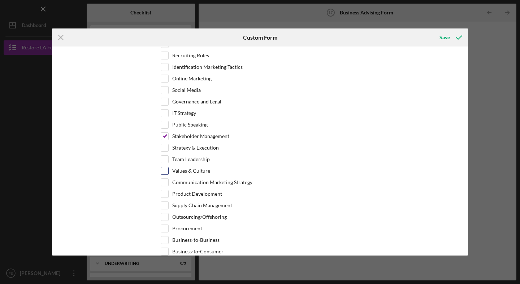
click at [162, 172] on input "Values & Culture" at bounding box center [164, 171] width 7 height 7
checkbox input "true"
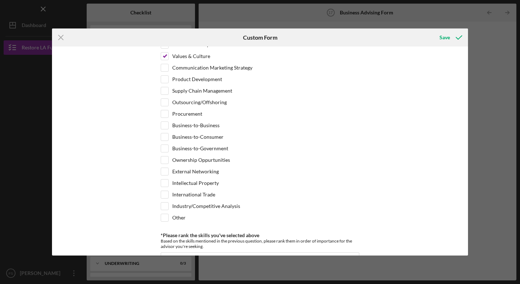
scroll to position [436, 0]
click at [164, 182] on input "Intellectual Property" at bounding box center [164, 182] width 7 height 7
checkbox input "true"
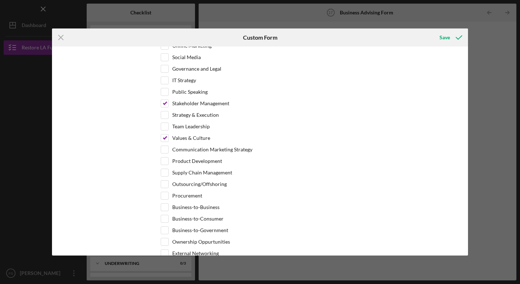
scroll to position [340, 0]
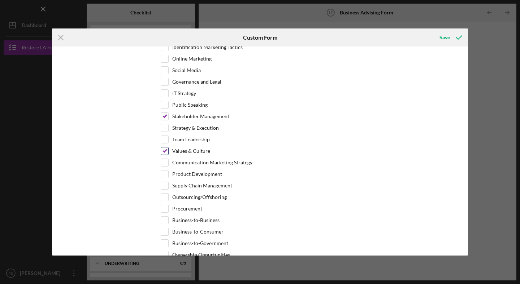
click at [164, 152] on input "Values & Culture" at bounding box center [164, 151] width 7 height 7
checkbox input "false"
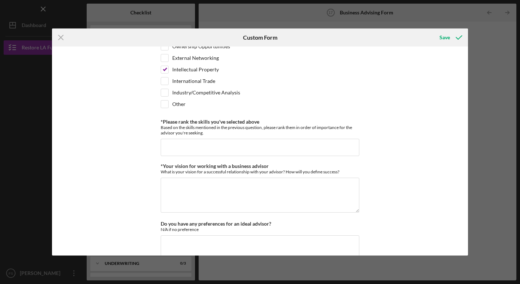
scroll to position [556, 0]
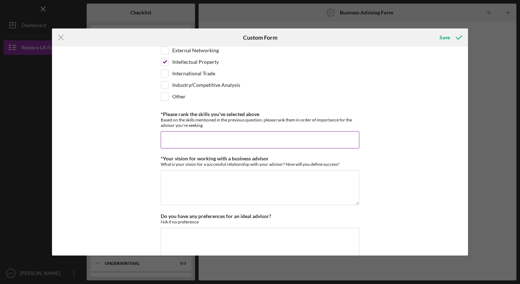
click at [193, 142] on input "*Please rank the skills you've selected above" at bounding box center [260, 139] width 199 height 17
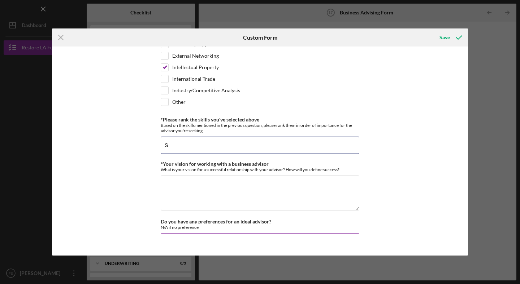
scroll to position [548, 0]
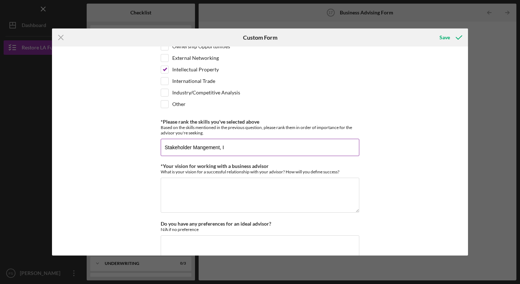
click at [205, 144] on input "Stakeholder Mangement, I" at bounding box center [260, 147] width 199 height 17
click at [203, 148] on input "Stakeholder Mangement, I" at bounding box center [260, 147] width 199 height 17
click at [226, 149] on input "Stakeholder MGMT, I" at bounding box center [260, 147] width 199 height 17
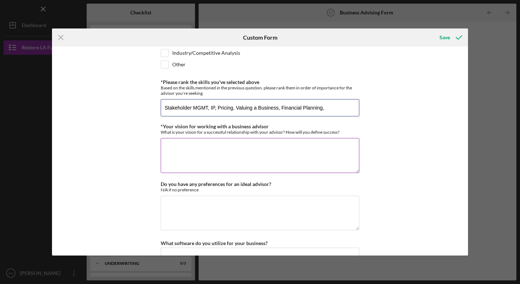
scroll to position [590, 0]
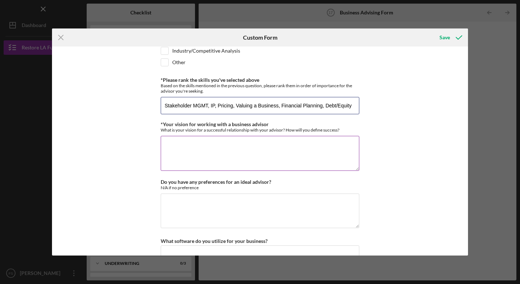
type input "Stakeholder MGMT, IP, Pricing, Valuing a Business, Financial Planning, Debt/Equ…"
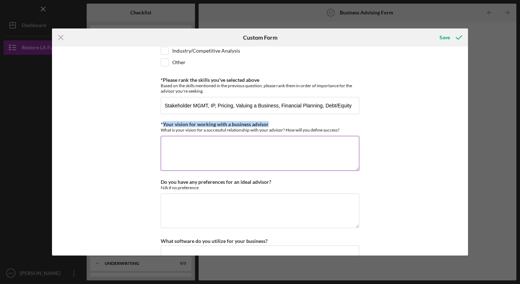
drag, startPoint x: 277, startPoint y: 122, endPoint x: 163, endPoint y: 126, distance: 113.8
click at [163, 126] on div "*Your vision for working with a business advisor What is your vision for a succ…" at bounding box center [260, 127] width 199 height 11
click at [205, 152] on textarea "*Your vision for working with a business advisor" at bounding box center [260, 153] width 199 height 35
paste textarea "We see a business advisor as a trusted partner to help us scale responsibly — s…"
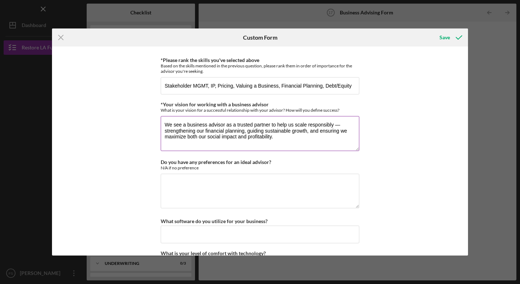
scroll to position [616, 0]
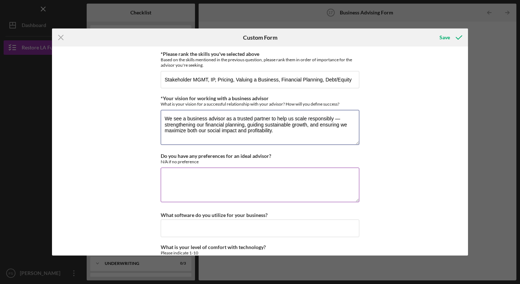
type textarea "We see a business advisor as a trusted partner to help us scale responsibly — s…"
click at [172, 179] on textarea "Do you have any preferences for an ideal advisor?" at bounding box center [260, 185] width 199 height 35
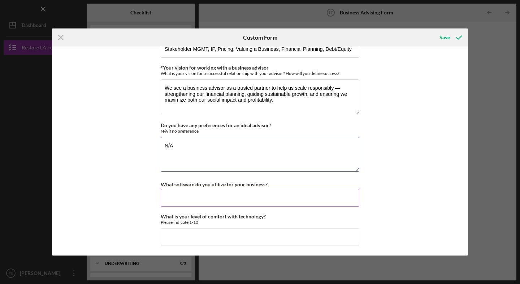
type textarea "N/A"
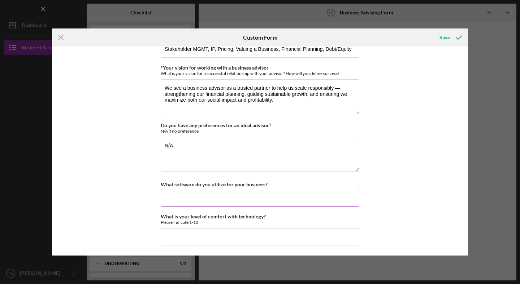
click at [175, 199] on input "What software do you utilize for your business?" at bounding box center [260, 197] width 199 height 17
type input "S"
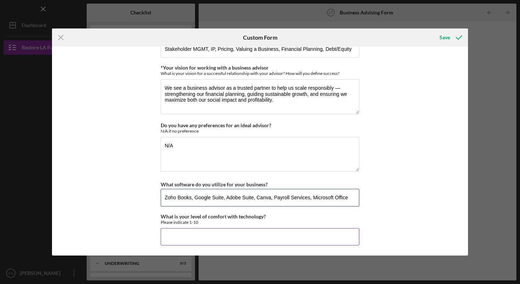
type input "Zoho Books, Google Suite, Adobe Suite, Canva, Payroll Services, Microsoft Office"
click at [200, 243] on input "What is your level of comfort with technology?" at bounding box center [260, 237] width 199 height 17
type input "10"
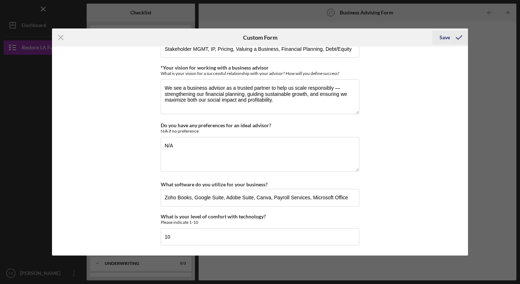
click at [448, 36] on div "Save" at bounding box center [444, 37] width 10 height 14
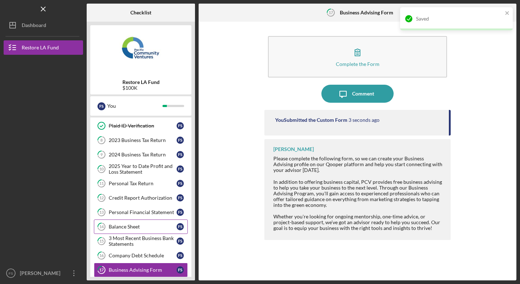
scroll to position [6, 0]
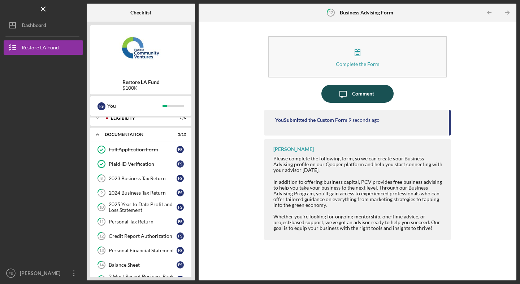
click at [351, 99] on icon "Icon/Message" at bounding box center [343, 94] width 18 height 18
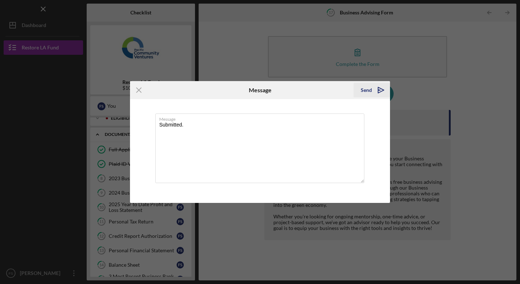
type textarea "Submitted."
click at [367, 87] on div "Send" at bounding box center [366, 90] width 11 height 14
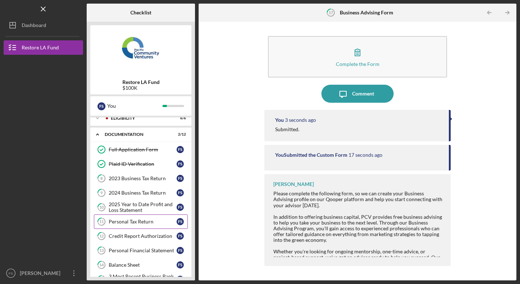
scroll to position [84, 0]
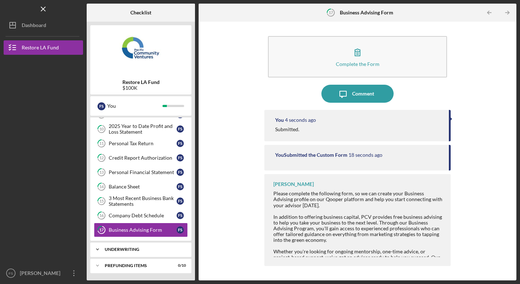
click at [143, 250] on div "Underwriting" at bounding box center [144, 250] width 78 height 4
drag, startPoint x: 317, startPoint y: 184, endPoint x: 270, endPoint y: 184, distance: 46.9
click at [270, 184] on div "[PERSON_NAME] Please complete the following form, so we can create your Busines…" at bounding box center [357, 220] width 186 height 92
drag, startPoint x: 165, startPoint y: 84, endPoint x: 121, endPoint y: 84, distance: 43.7
click at [121, 84] on div "Restore LA Fund $100K" at bounding box center [140, 85] width 101 height 12
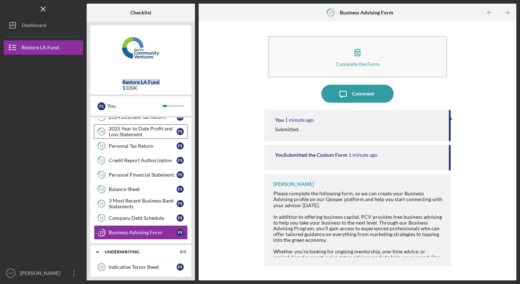
scroll to position [106, 0]
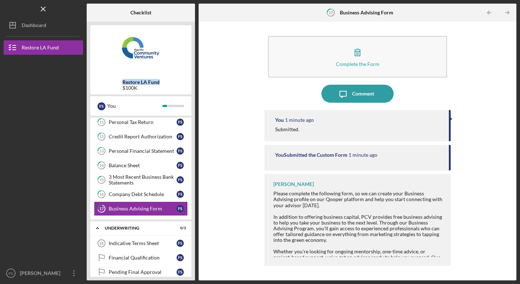
drag, startPoint x: 322, startPoint y: 183, endPoint x: 273, endPoint y: 182, distance: 48.4
click at [273, 182] on div "[PERSON_NAME] Please complete the following form, so we can create your Busines…" at bounding box center [357, 220] width 186 height 92
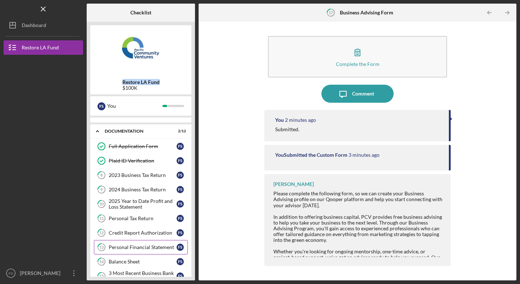
scroll to position [9, 0]
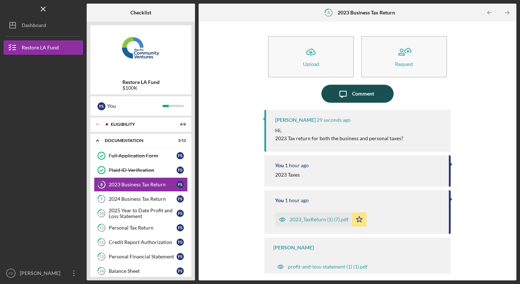
click at [363, 92] on div "Comment" at bounding box center [363, 94] width 22 height 18
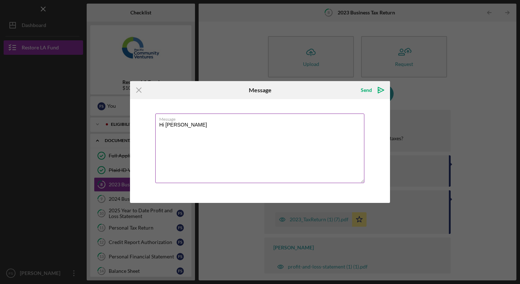
click at [197, 126] on textarea "Hi [PERSON_NAME]" at bounding box center [259, 149] width 209 height 70
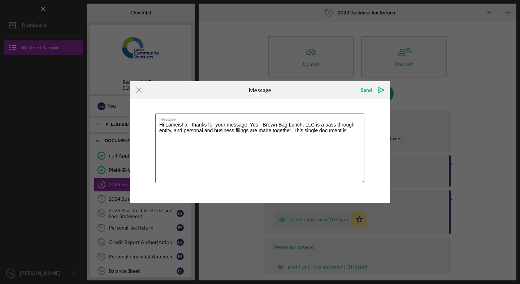
click at [326, 132] on textarea "Hi Lameisha - thanks for your message. Yes - Brown Bag Lunch, LLC is a pass thr…" at bounding box center [259, 149] width 209 height 70
click at [348, 130] on textarea "Hi Lameisha - thanks for your message. Yes - Brown Bag Lunch, LLC is a pass thr…" at bounding box center [259, 149] width 209 height 70
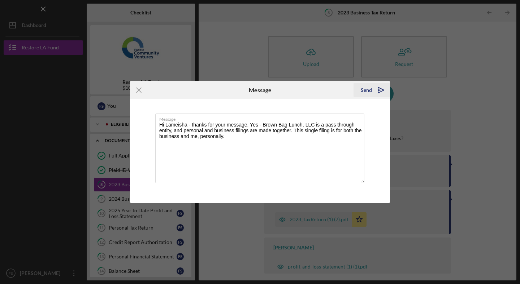
type textarea "Hi Lameisha - thanks for your message. Yes - Brown Bag Lunch, LLC is a pass thr…"
click at [368, 89] on div "Send" at bounding box center [366, 90] width 11 height 14
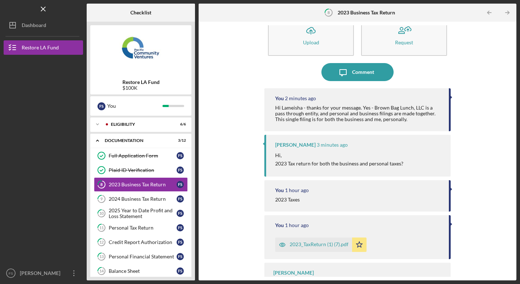
scroll to position [22, 0]
click at [141, 200] on div "2024 Business Tax Return" at bounding box center [143, 199] width 68 height 6
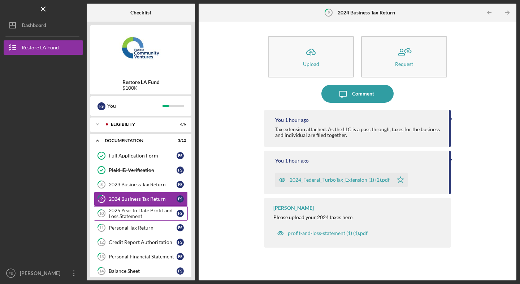
click at [149, 211] on div "2025 Year to Date Profit and Loss Statement" at bounding box center [143, 214] width 68 height 12
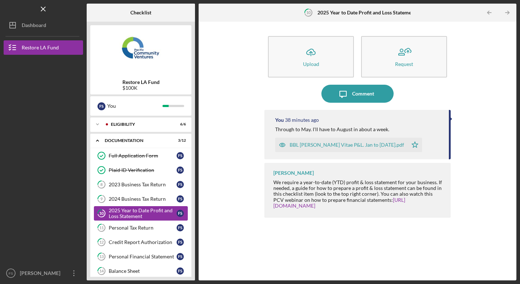
scroll to position [84, 0]
